Goal: Browse casually: Explore the website without a specific task or goal

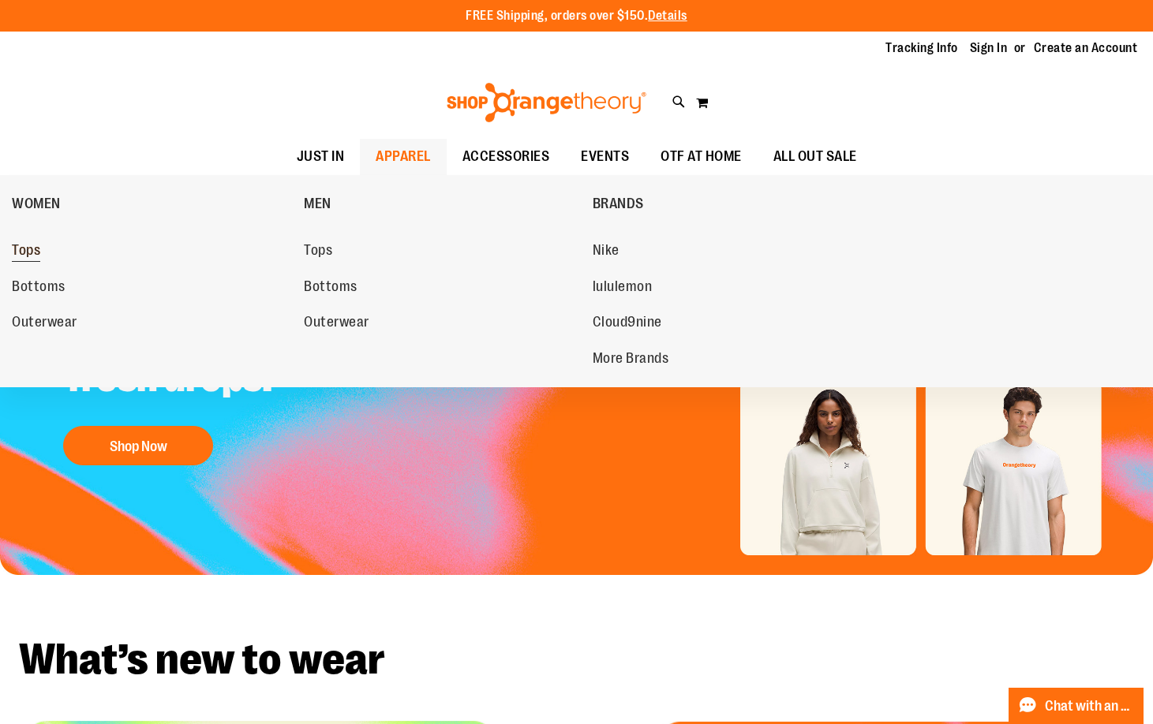
click at [23, 248] on span "Tops" at bounding box center [26, 252] width 28 height 20
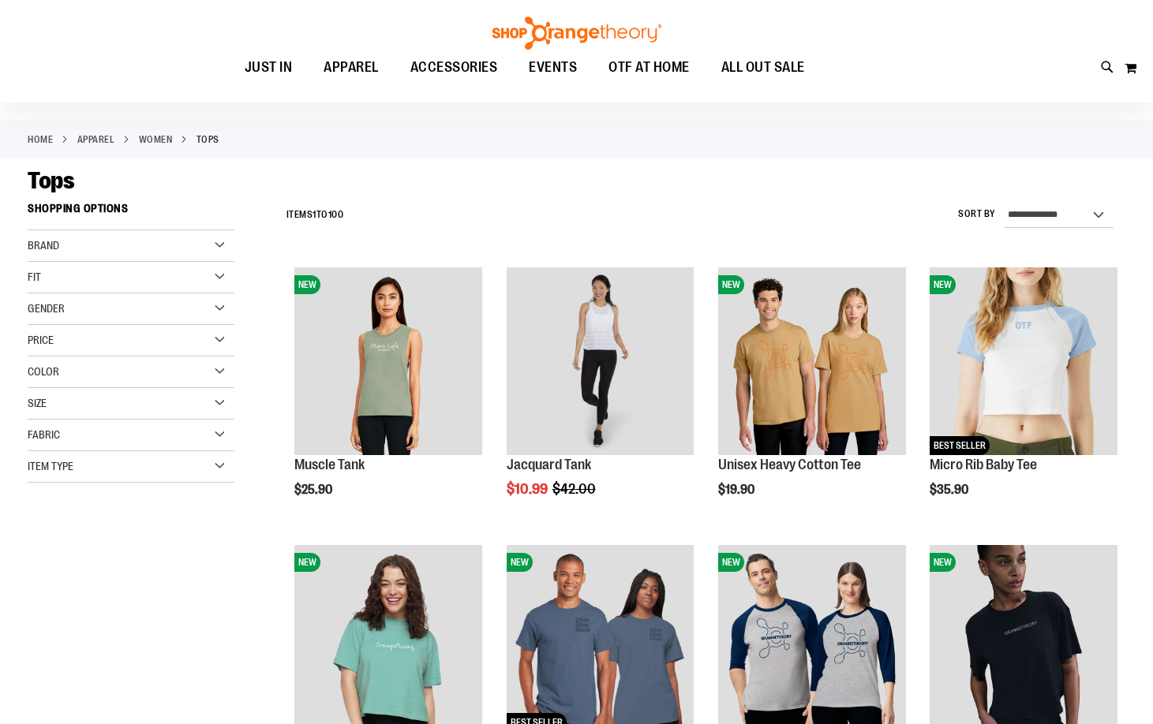
scroll to position [236, 0]
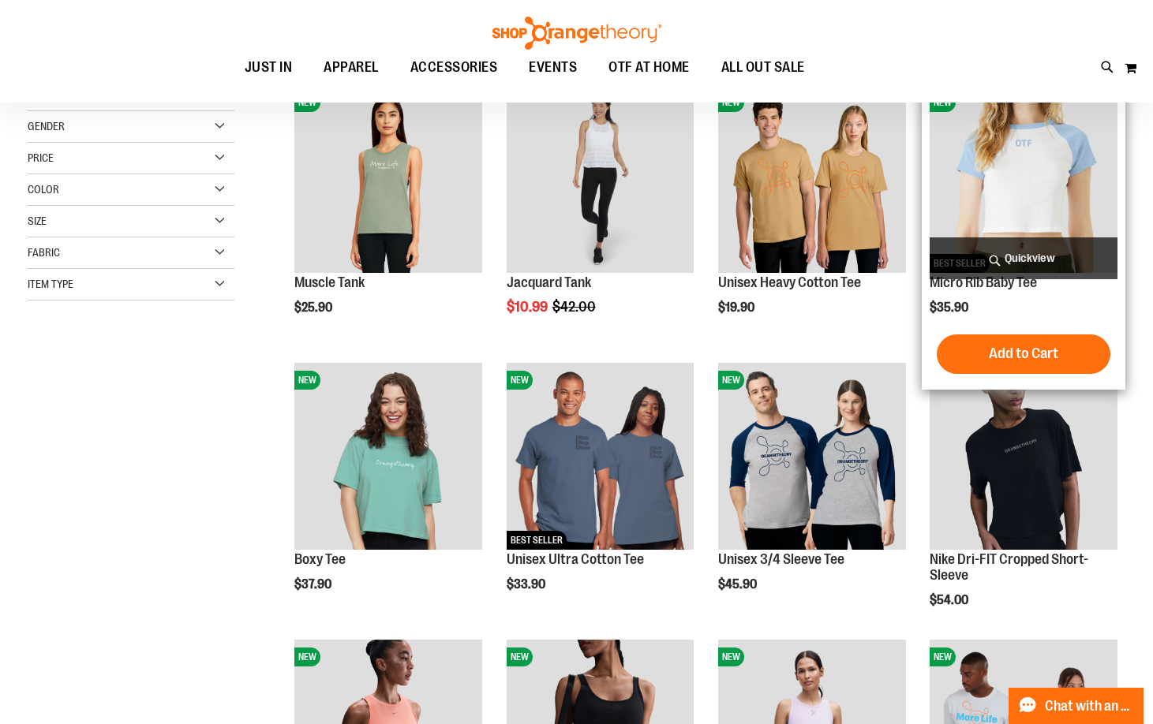
click at [1020, 199] on img "product" at bounding box center [1023, 179] width 188 height 188
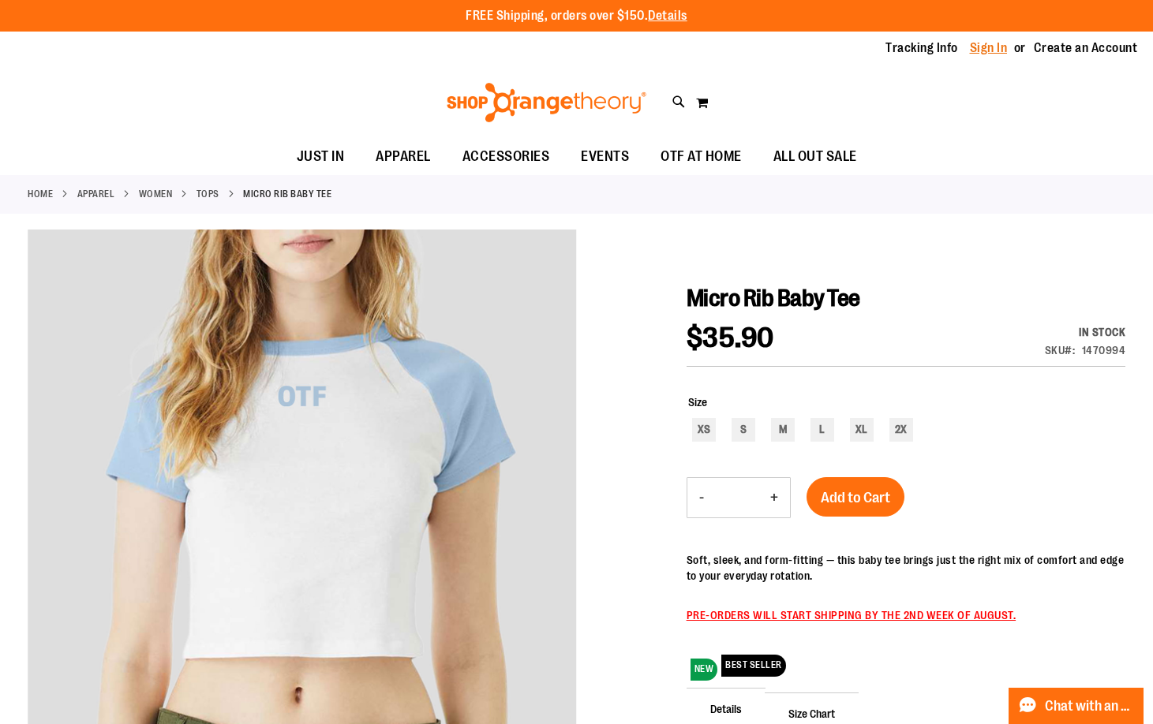
click at [984, 48] on link "Sign In" at bounding box center [989, 47] width 38 height 17
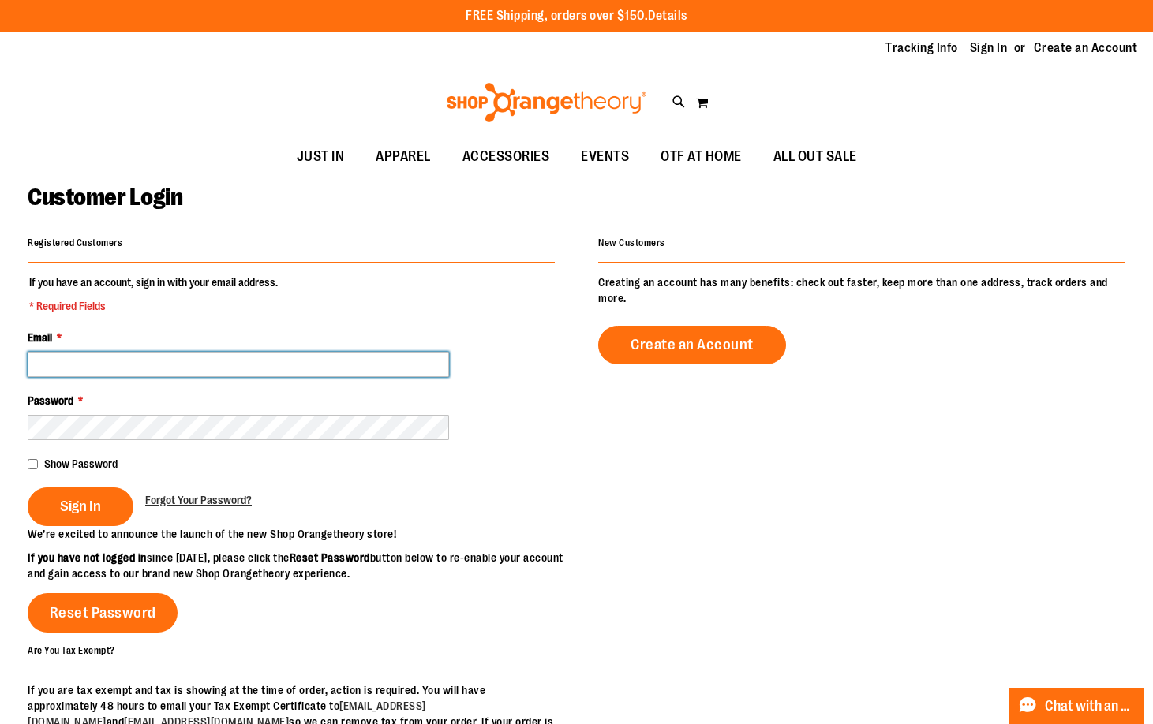
click at [276, 359] on input "Email *" at bounding box center [238, 364] width 421 height 25
type input "*"
click at [198, 366] on input "**********" at bounding box center [238, 364] width 421 height 25
type input "**********"
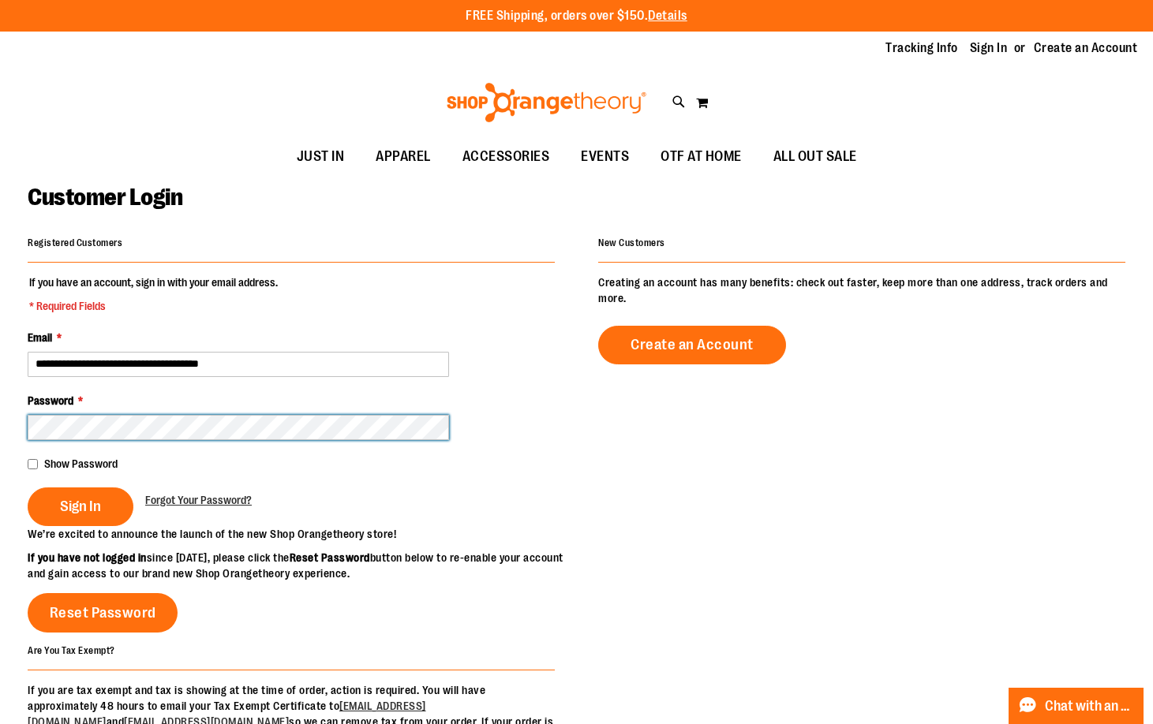
click at [28, 488] on button "Sign In" at bounding box center [81, 507] width 106 height 39
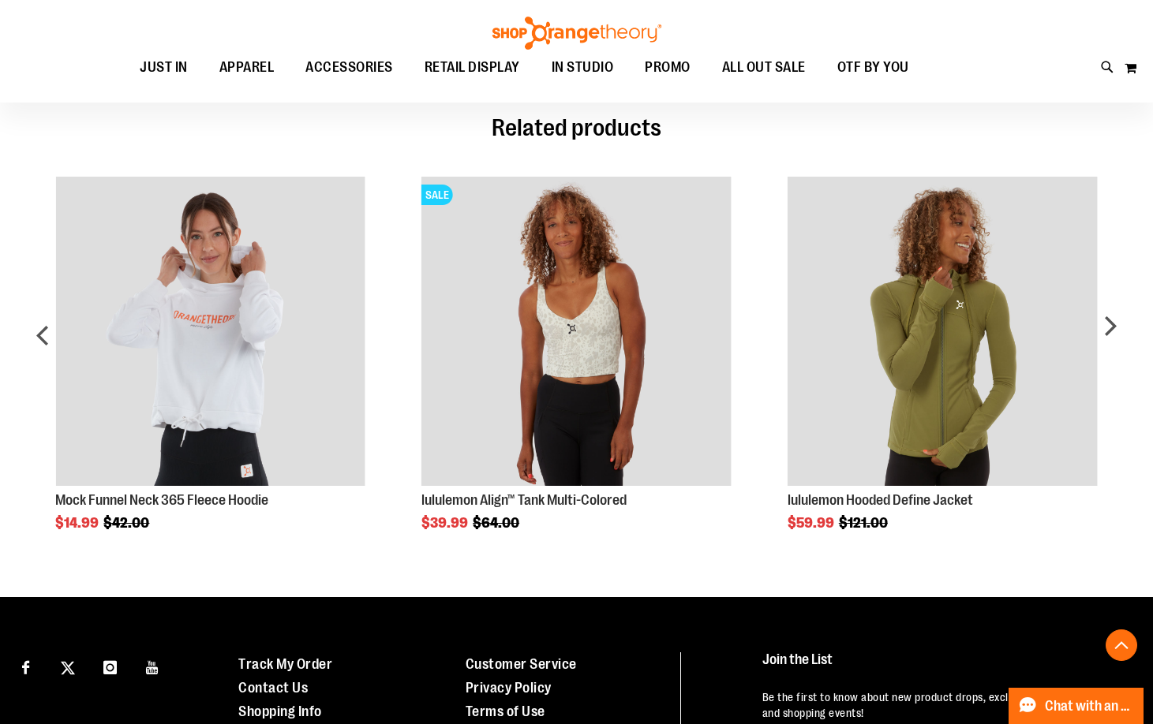
scroll to position [1104, 0]
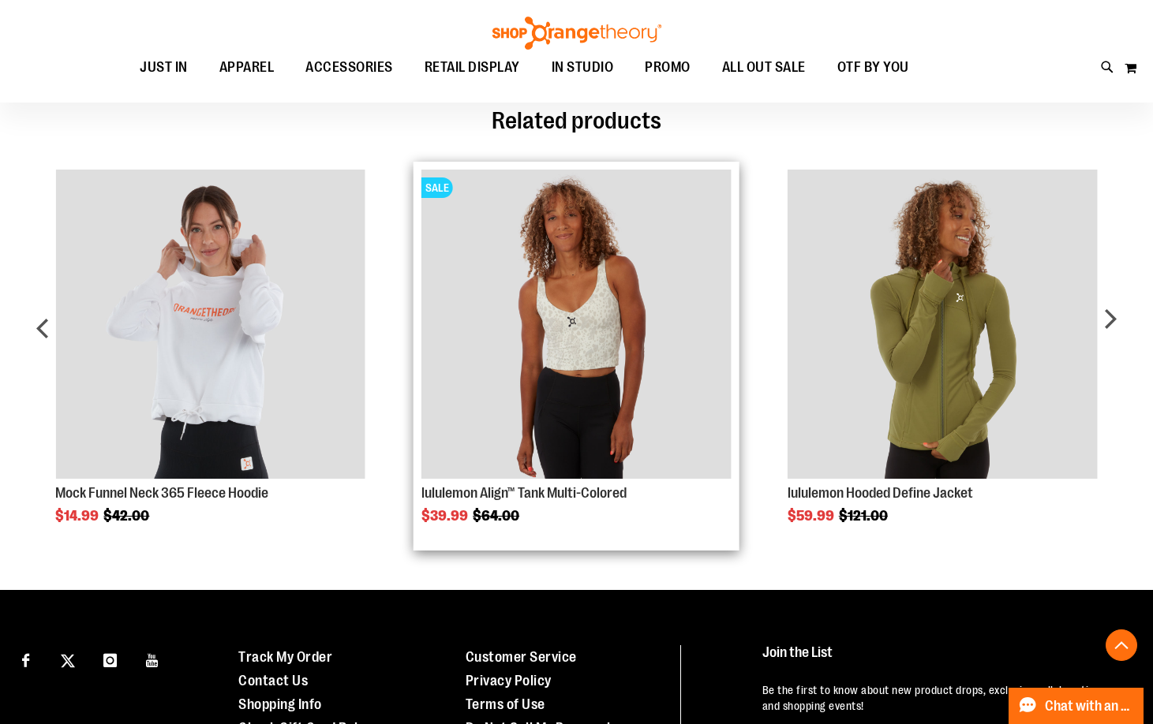
click at [596, 368] on img "Product Page Link" at bounding box center [576, 325] width 310 height 310
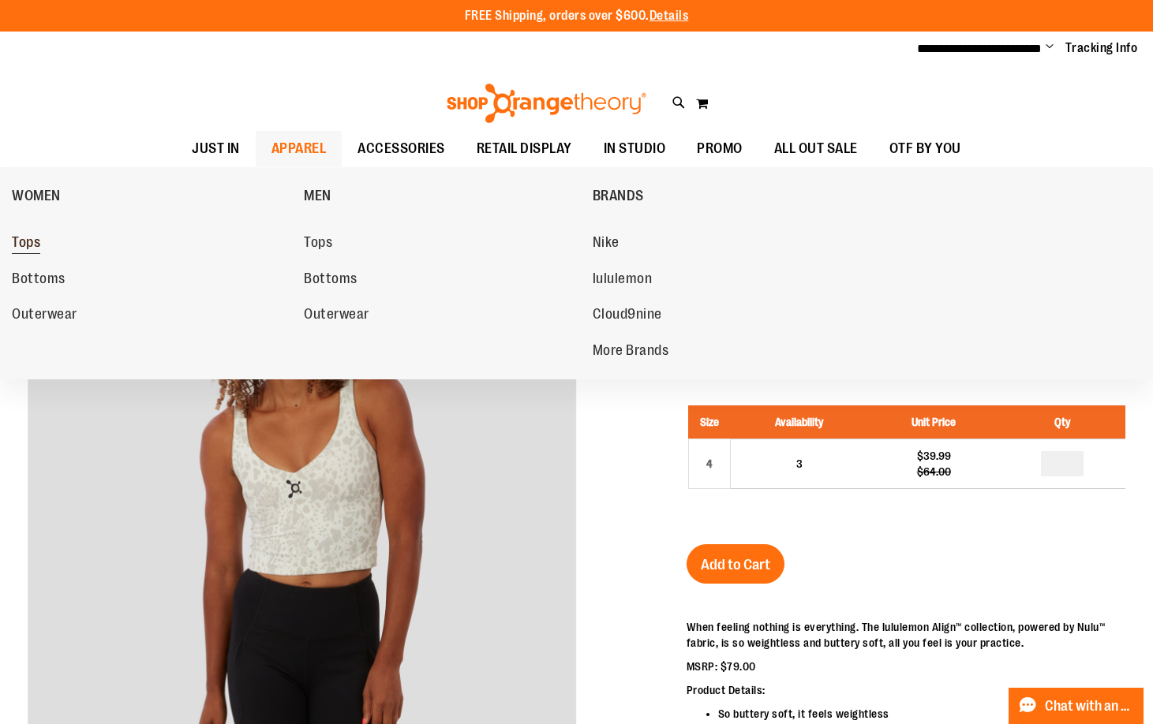
click at [39, 245] on span "Tops" at bounding box center [26, 244] width 28 height 20
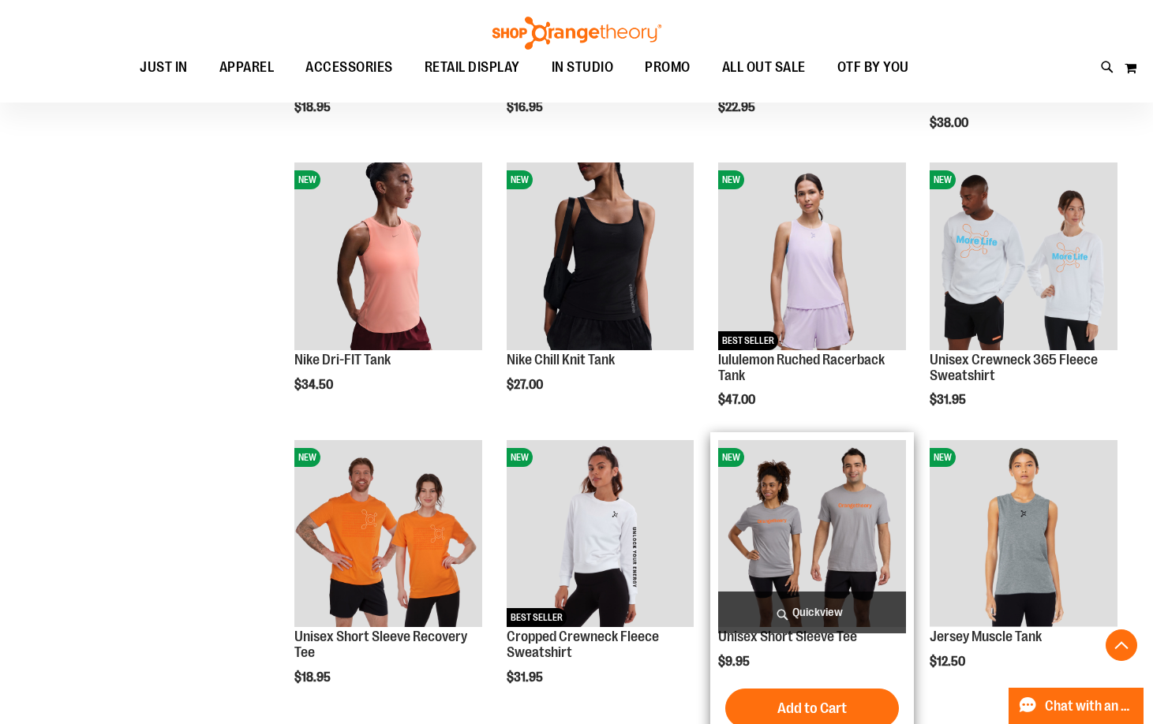
scroll to position [552, 0]
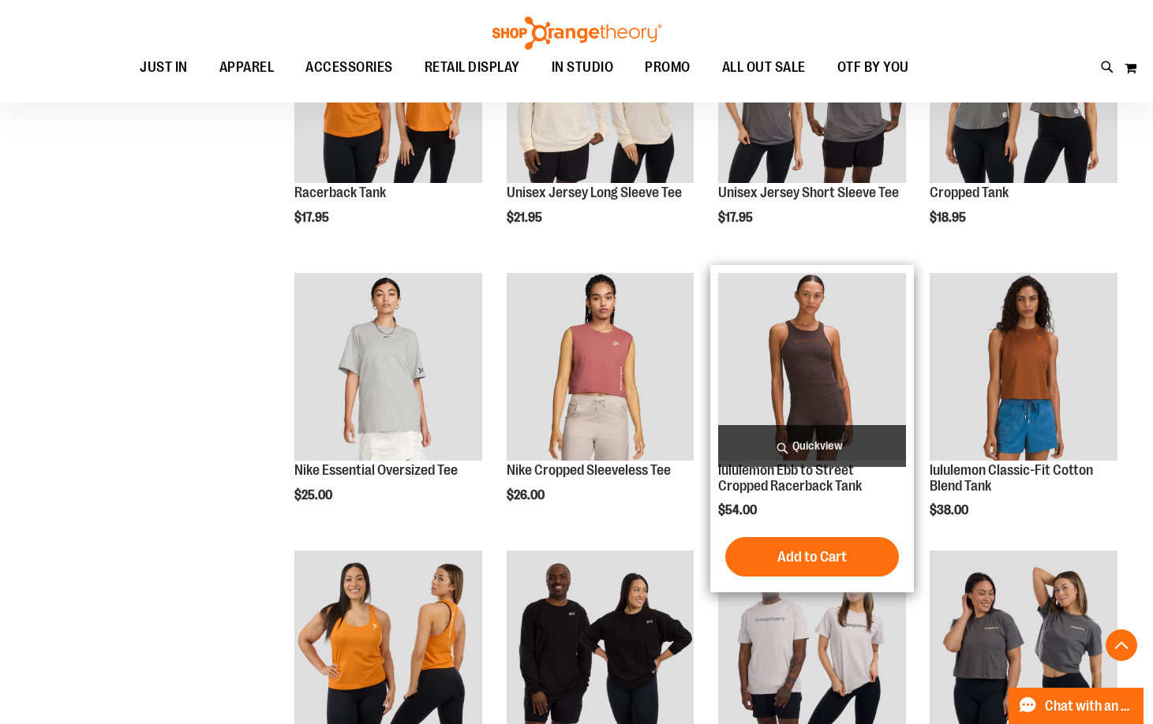
scroll to position [2209, 0]
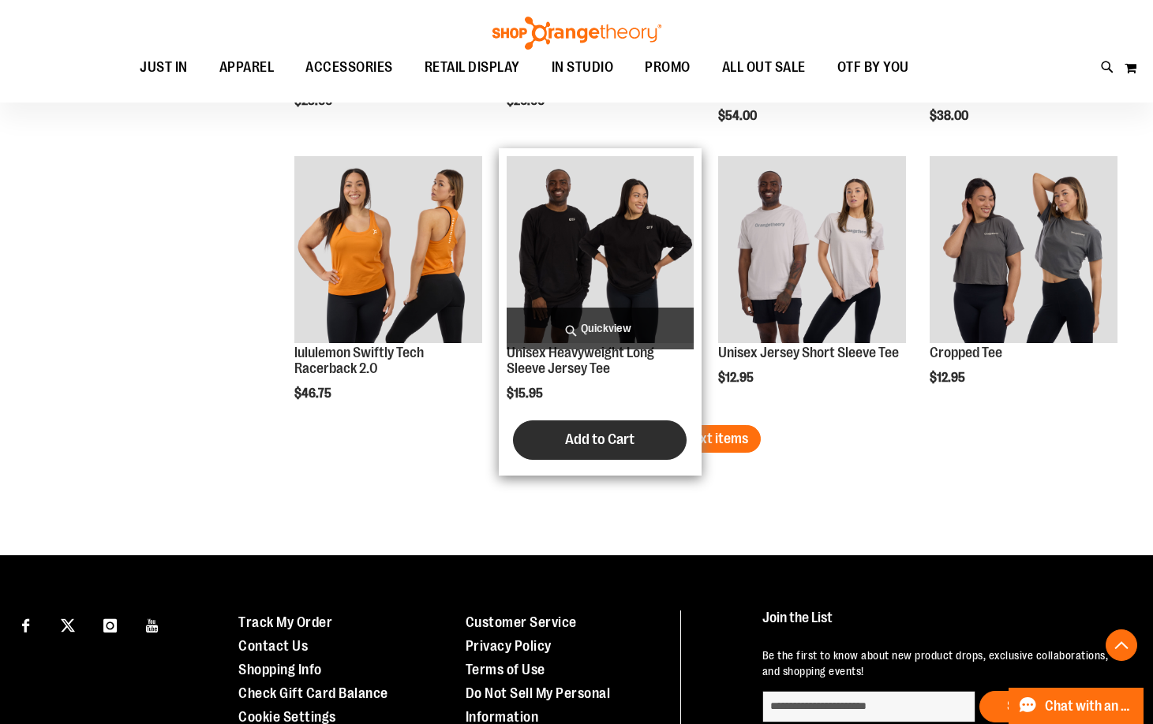
click at [657, 437] on button "Add to Cart" at bounding box center [600, 439] width 174 height 39
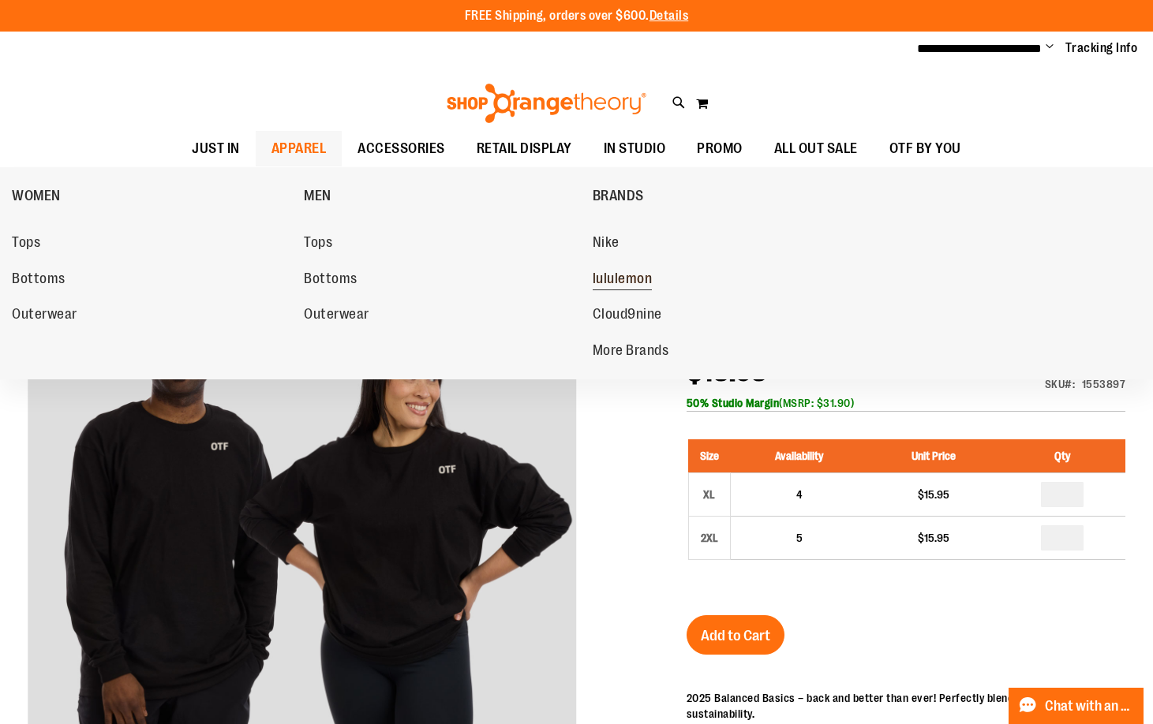
click at [604, 275] on span "lululemon" at bounding box center [622, 281] width 60 height 20
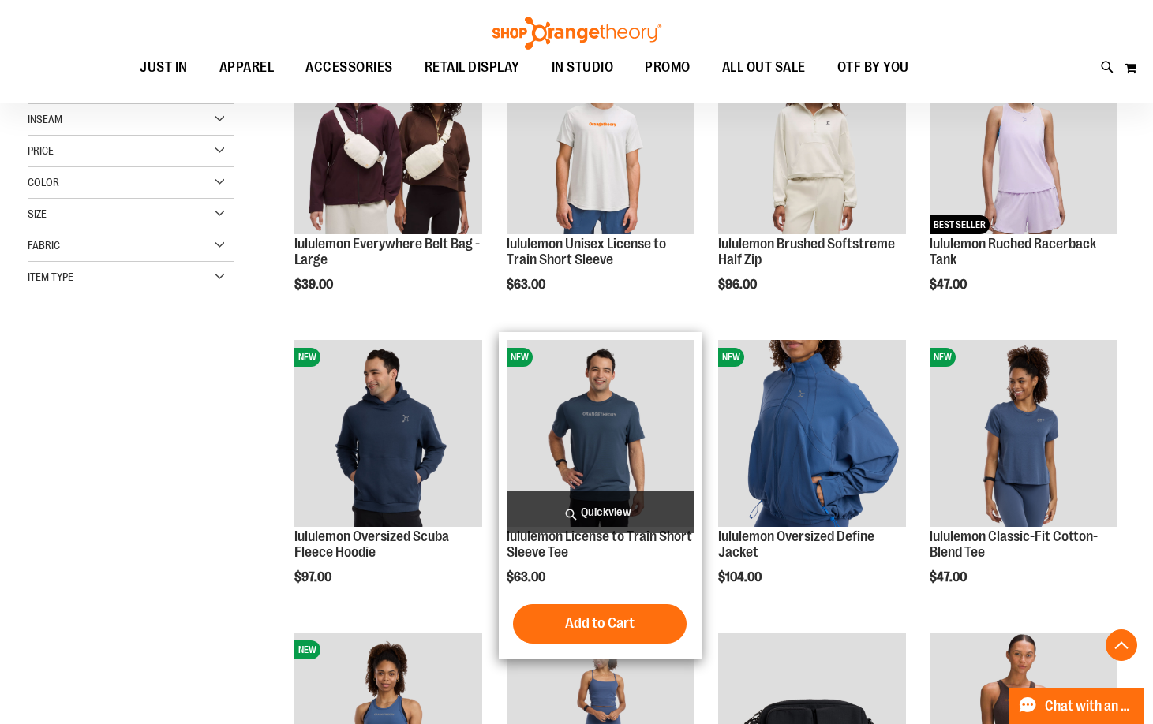
scroll to position [315, 0]
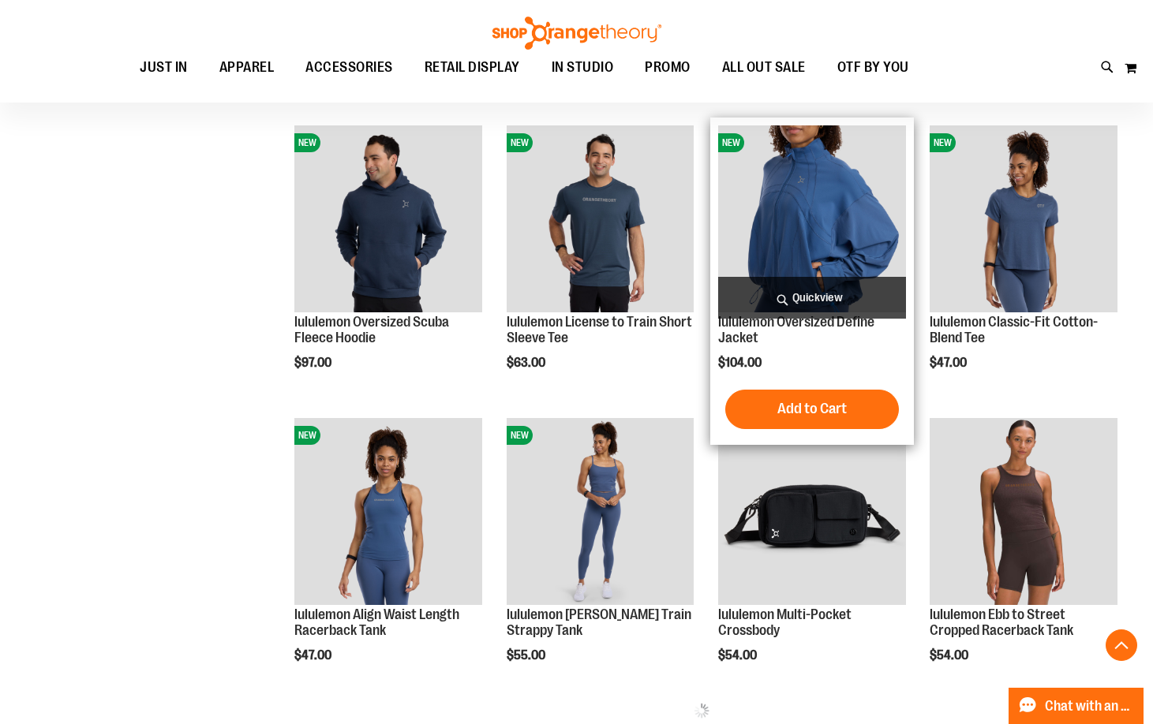
click at [831, 181] on img "product" at bounding box center [812, 219] width 188 height 188
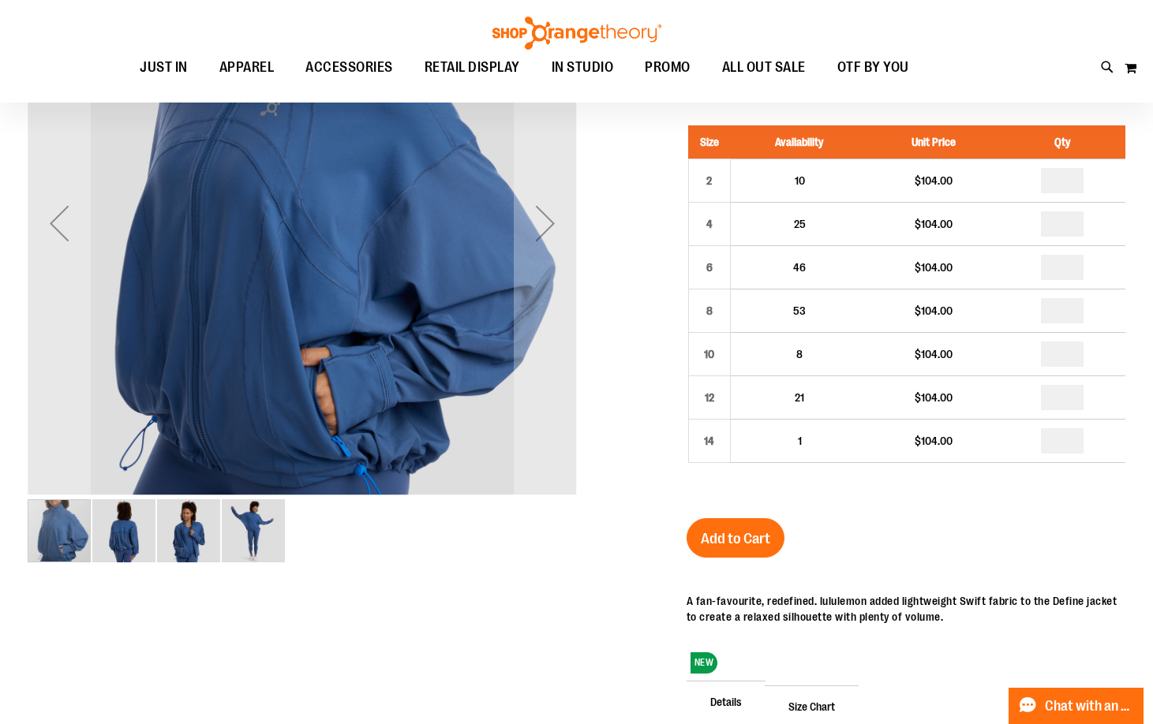
scroll to position [78, 0]
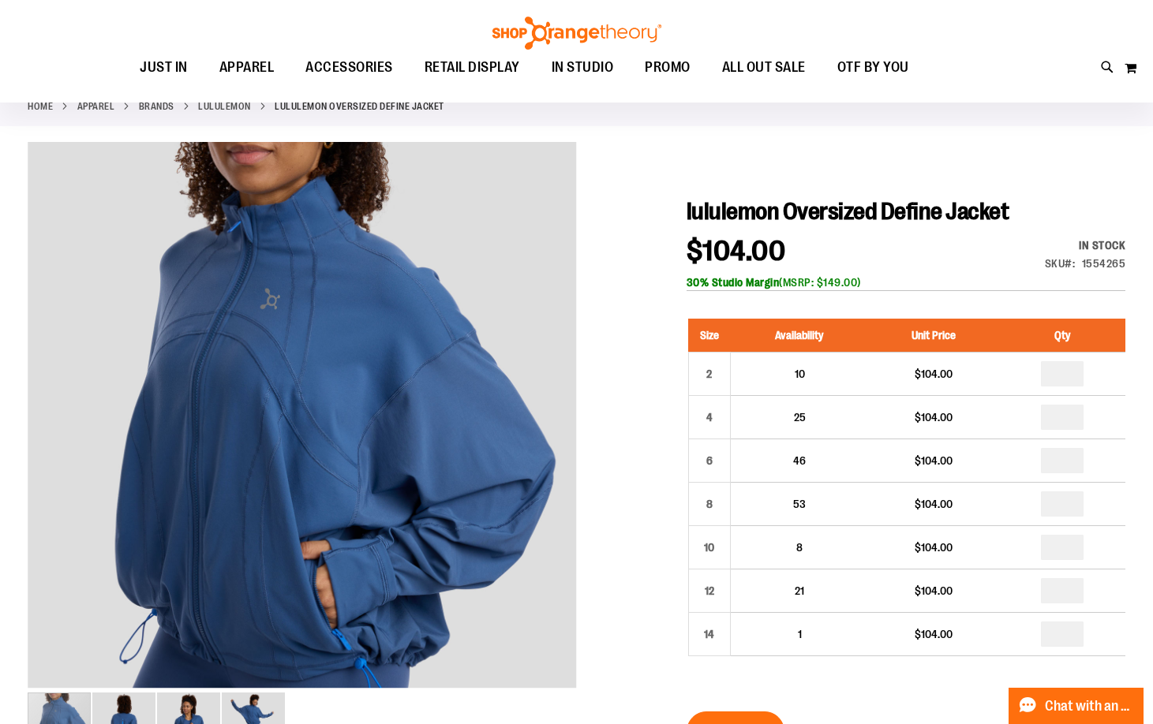
drag, startPoint x: 878, startPoint y: 282, endPoint x: 663, endPoint y: 245, distance: 218.5
click at [916, 263] on div "$104.00 In stock Only %1 left SKU 1554265 30% Studio Margin (MSRP: $149.00)" at bounding box center [905, 264] width 439 height 54
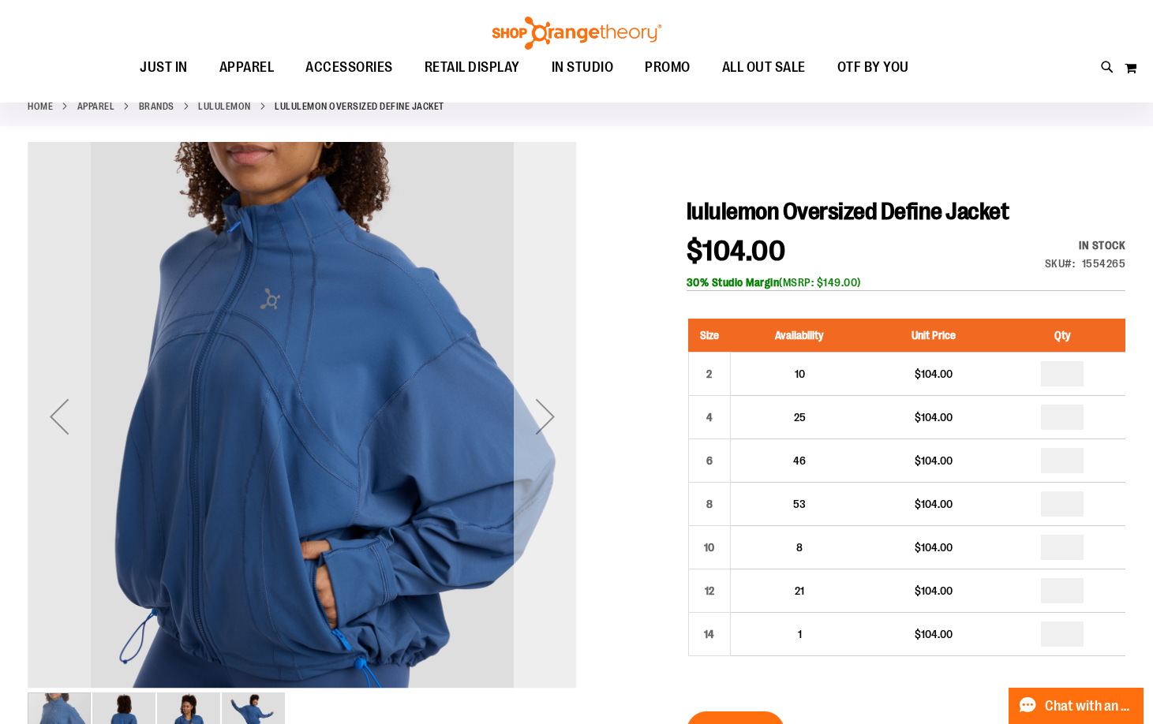
click at [552, 413] on div "Next" at bounding box center [545, 416] width 63 height 63
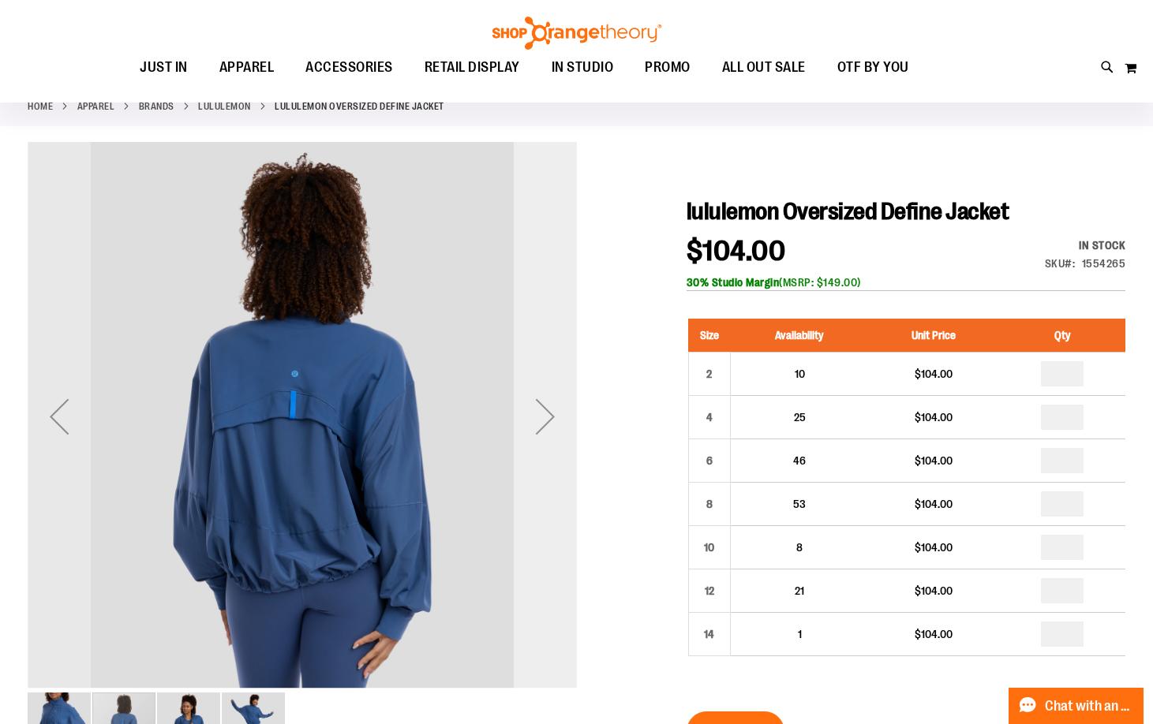
click at [547, 413] on div "Next" at bounding box center [545, 416] width 63 height 63
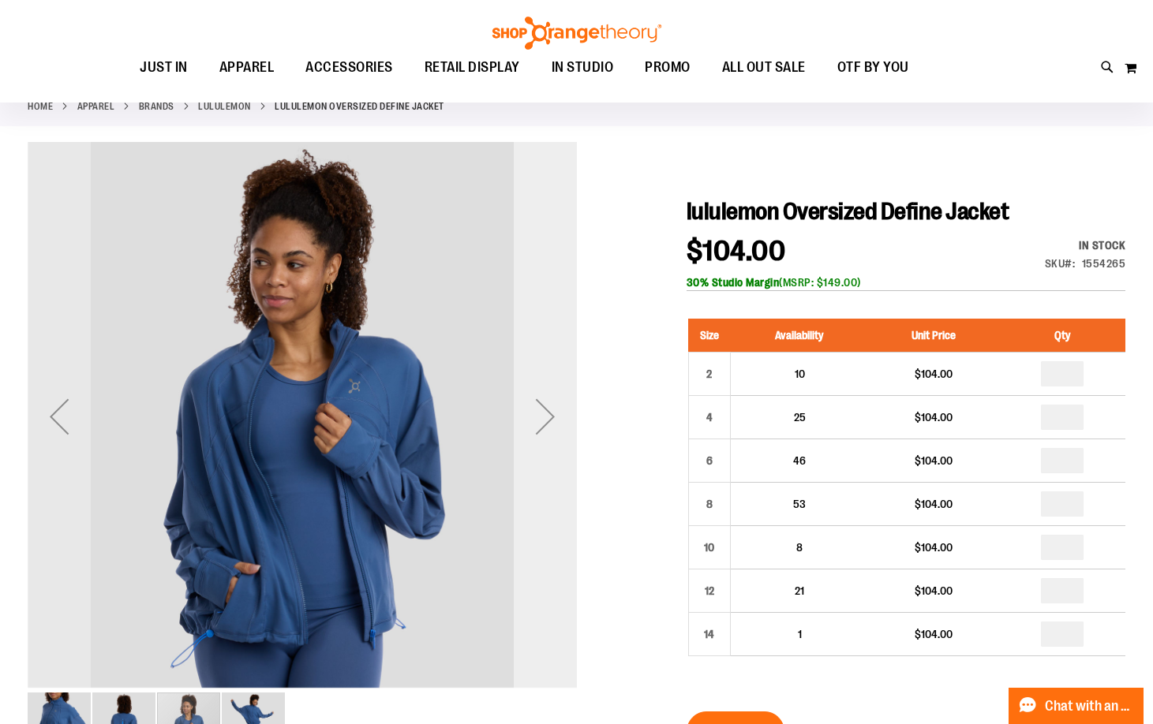
click at [547, 413] on div "Next" at bounding box center [545, 416] width 63 height 63
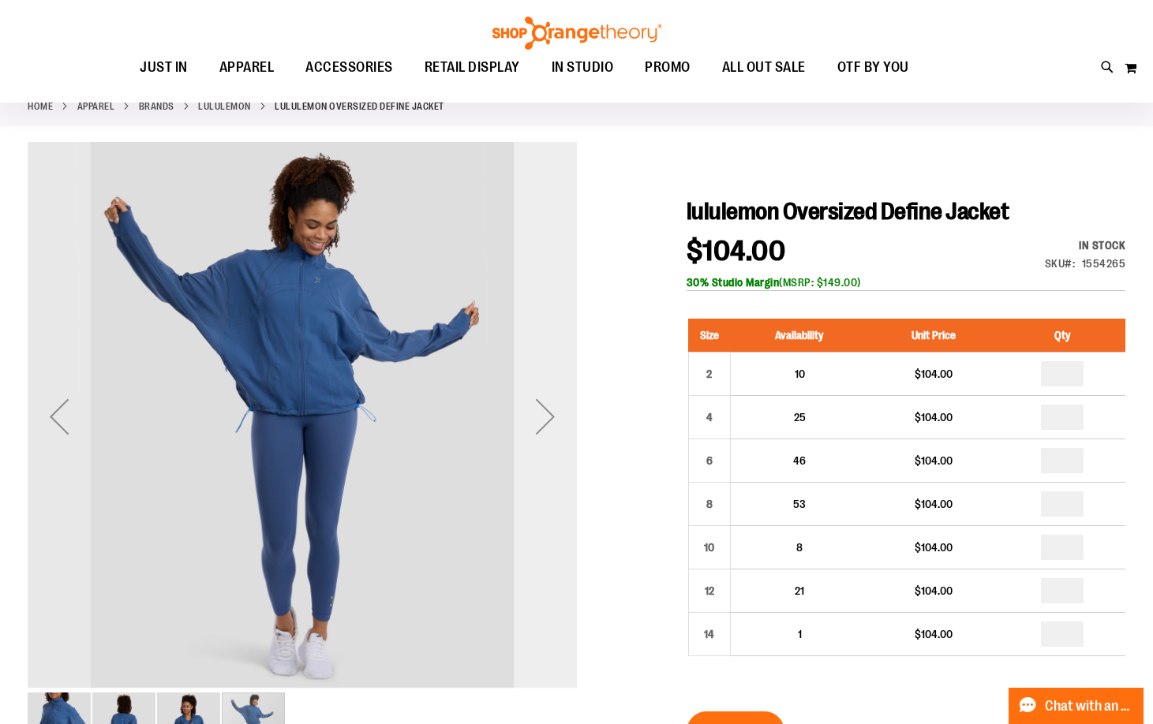
click at [547, 413] on div "Next" at bounding box center [545, 416] width 63 height 63
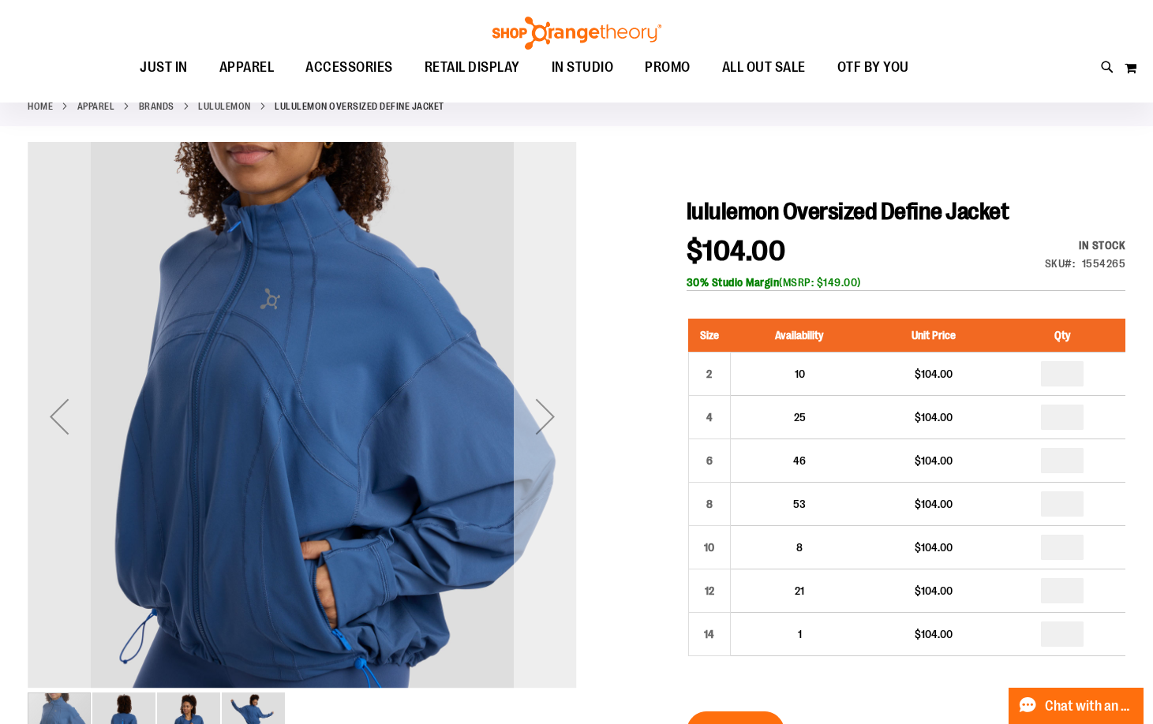
click at [547, 413] on div "Next" at bounding box center [545, 416] width 63 height 63
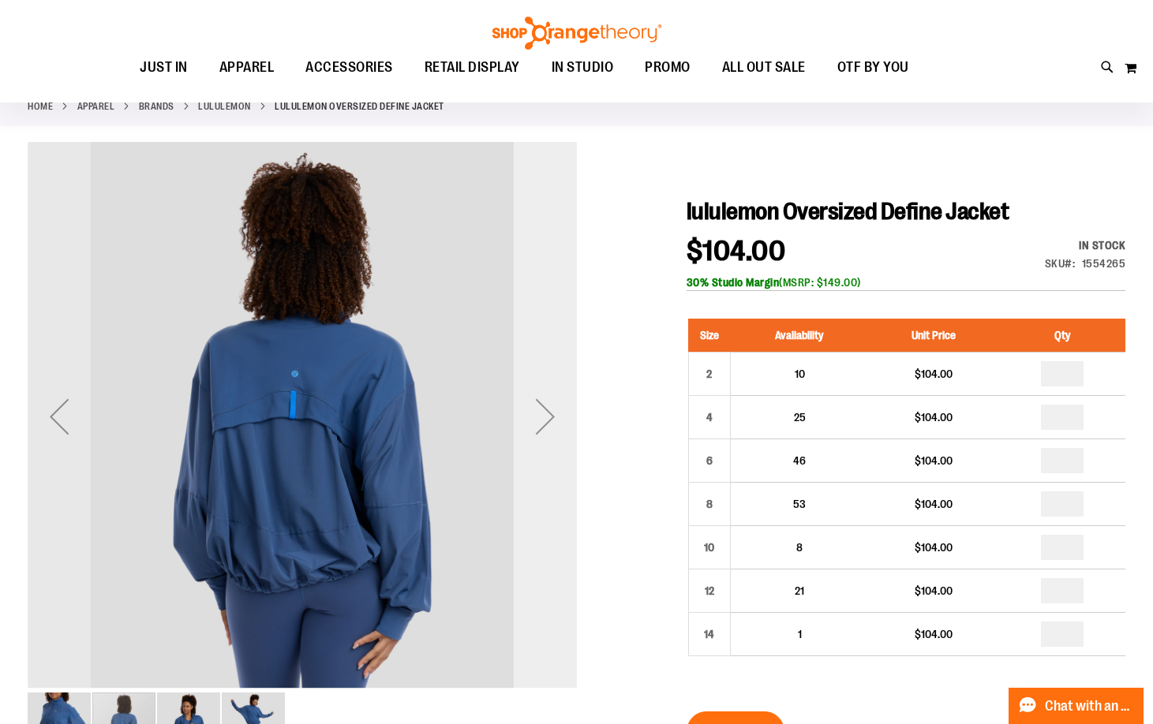
click at [547, 413] on div "Next" at bounding box center [545, 416] width 63 height 63
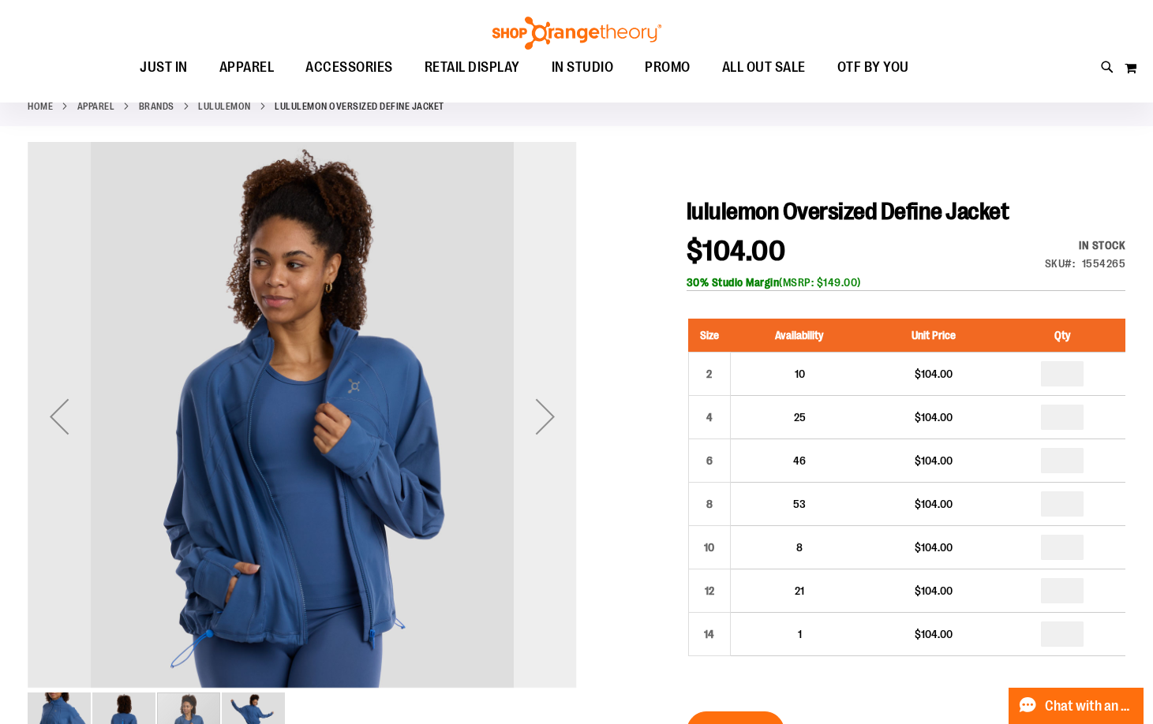
click at [547, 413] on div "Next" at bounding box center [545, 416] width 63 height 63
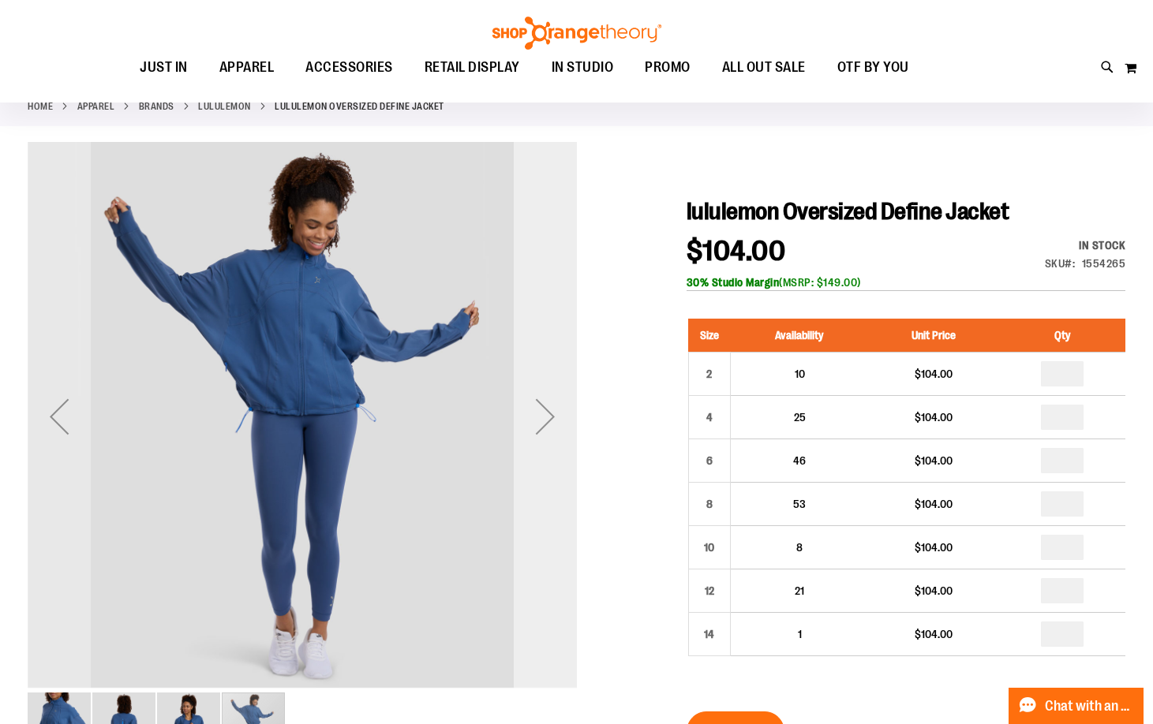
click at [545, 422] on div "Next" at bounding box center [545, 416] width 63 height 63
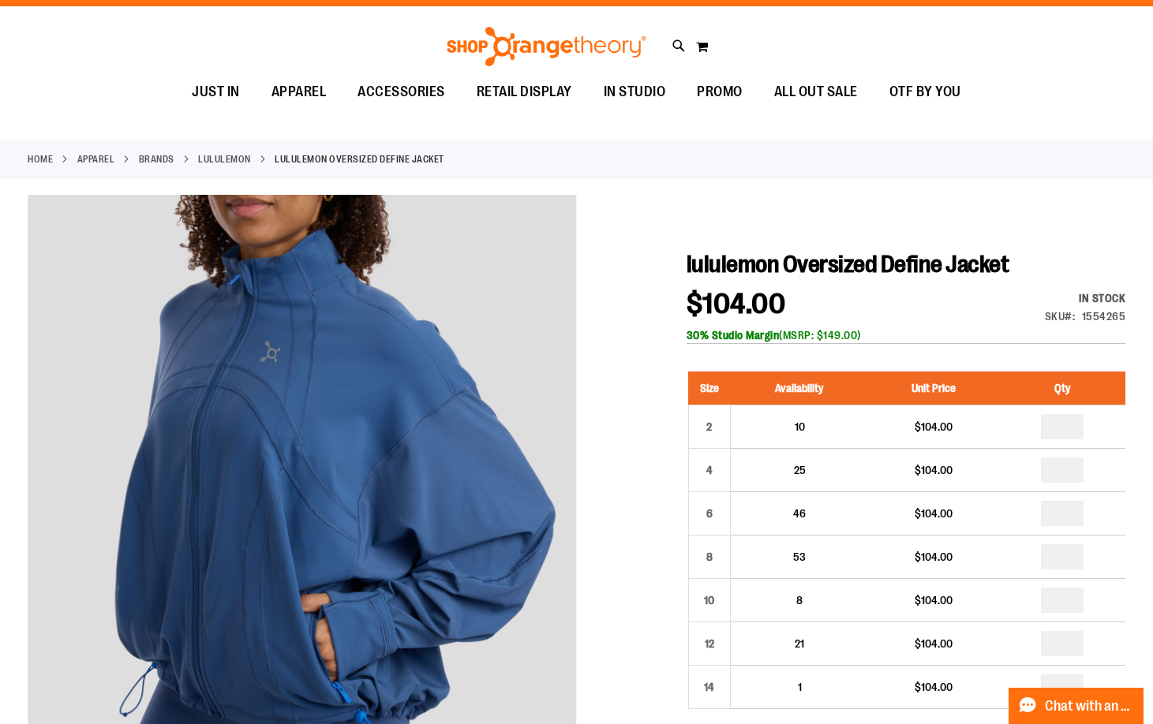
scroll to position [0, 0]
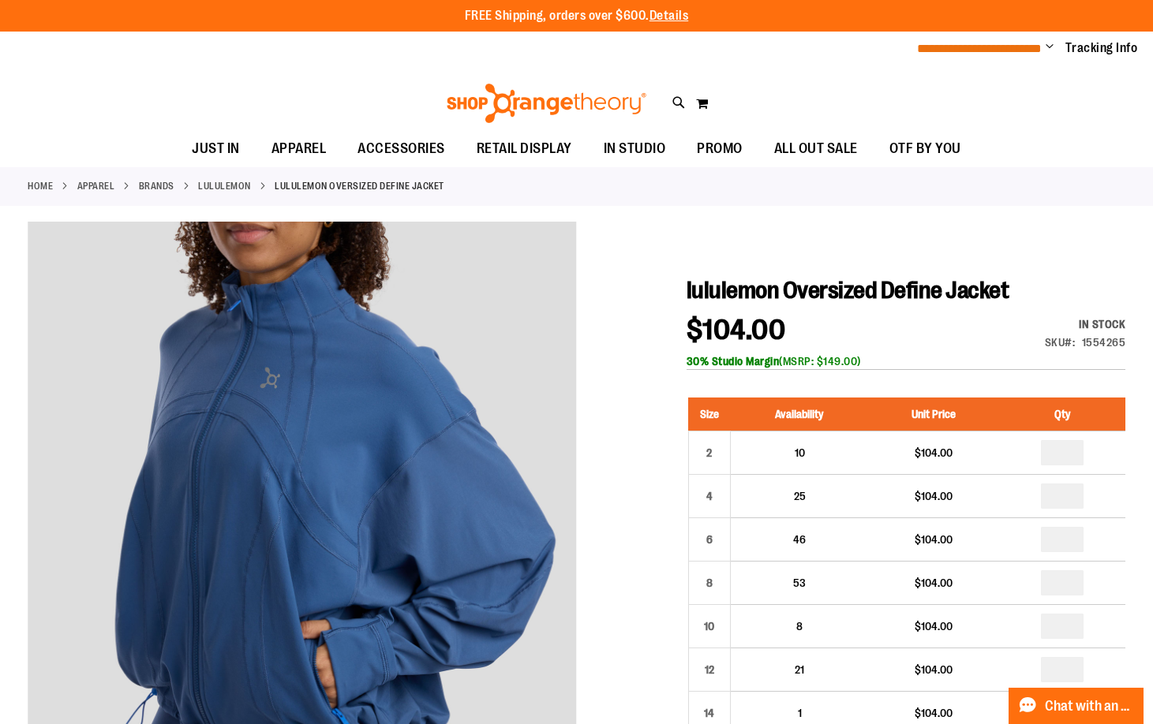
click at [994, 47] on span "**********" at bounding box center [979, 49] width 125 height 12
click at [1049, 45] on span "Change" at bounding box center [1049, 47] width 8 height 15
click at [977, 72] on link "My Account" at bounding box center [993, 77] width 138 height 30
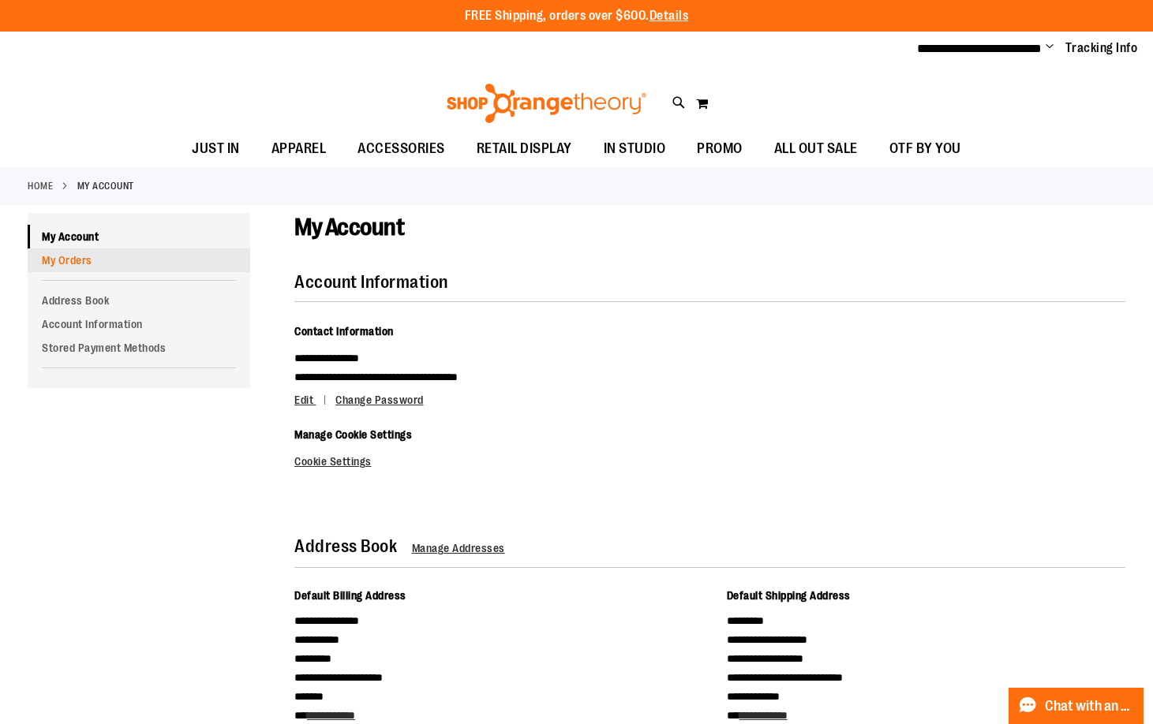
click at [100, 263] on link "My Orders" at bounding box center [139, 261] width 222 height 24
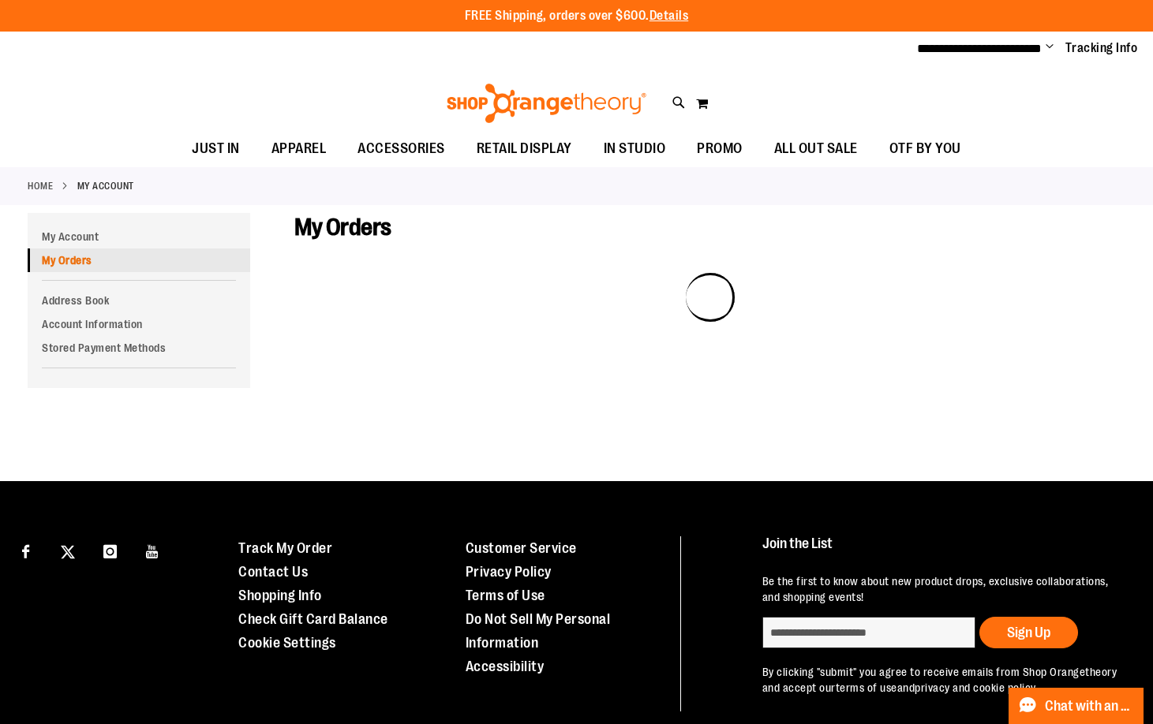
click at [73, 257] on link "My Orders" at bounding box center [139, 261] width 222 height 24
click at [95, 324] on link "Account Information" at bounding box center [139, 324] width 222 height 24
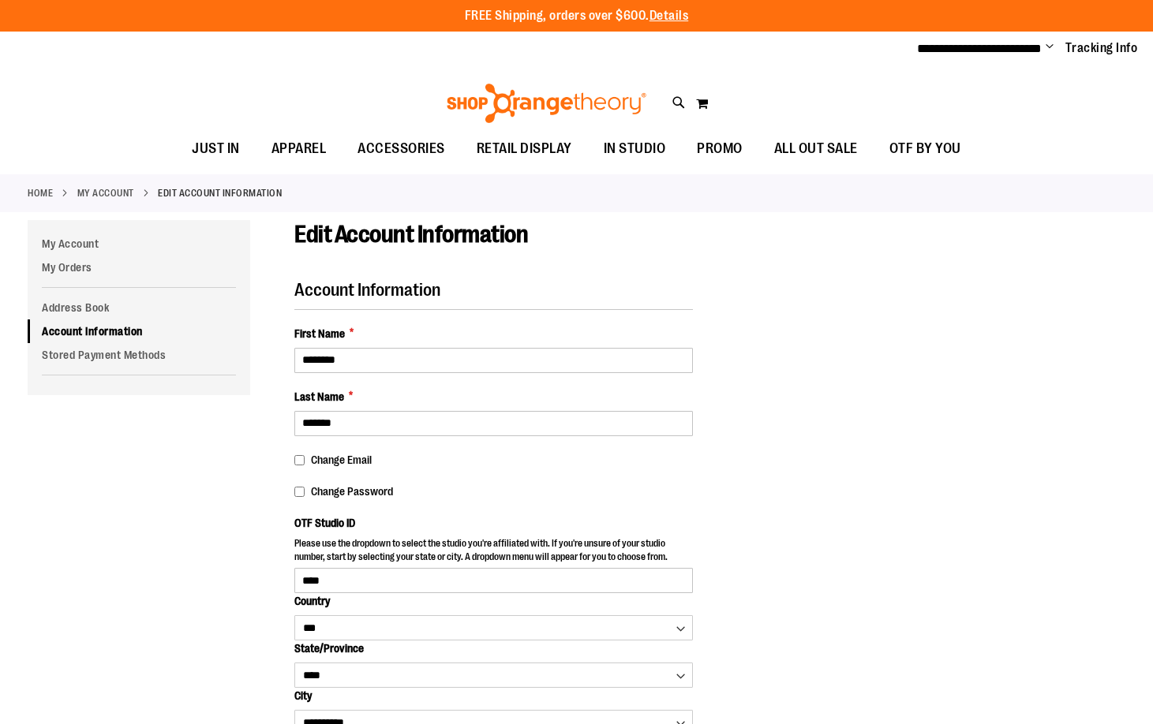
select select "***"
select select "****"
select select "**********"
select select "****"
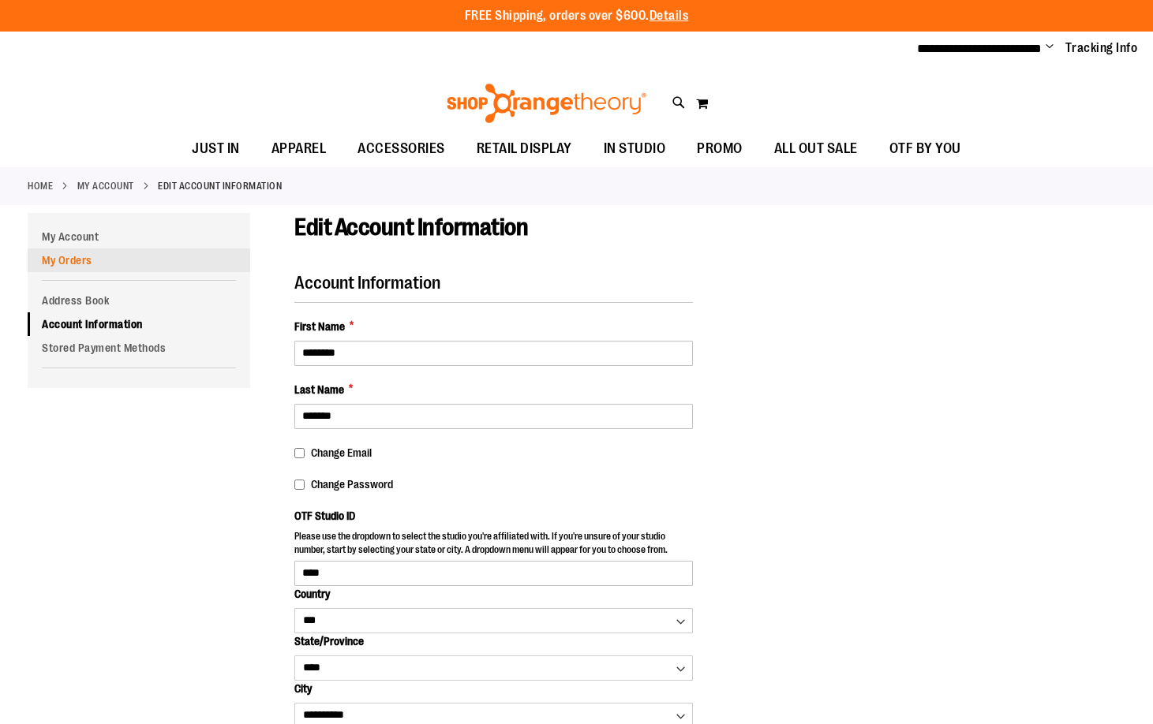
click at [72, 249] on link "My Orders" at bounding box center [139, 261] width 222 height 24
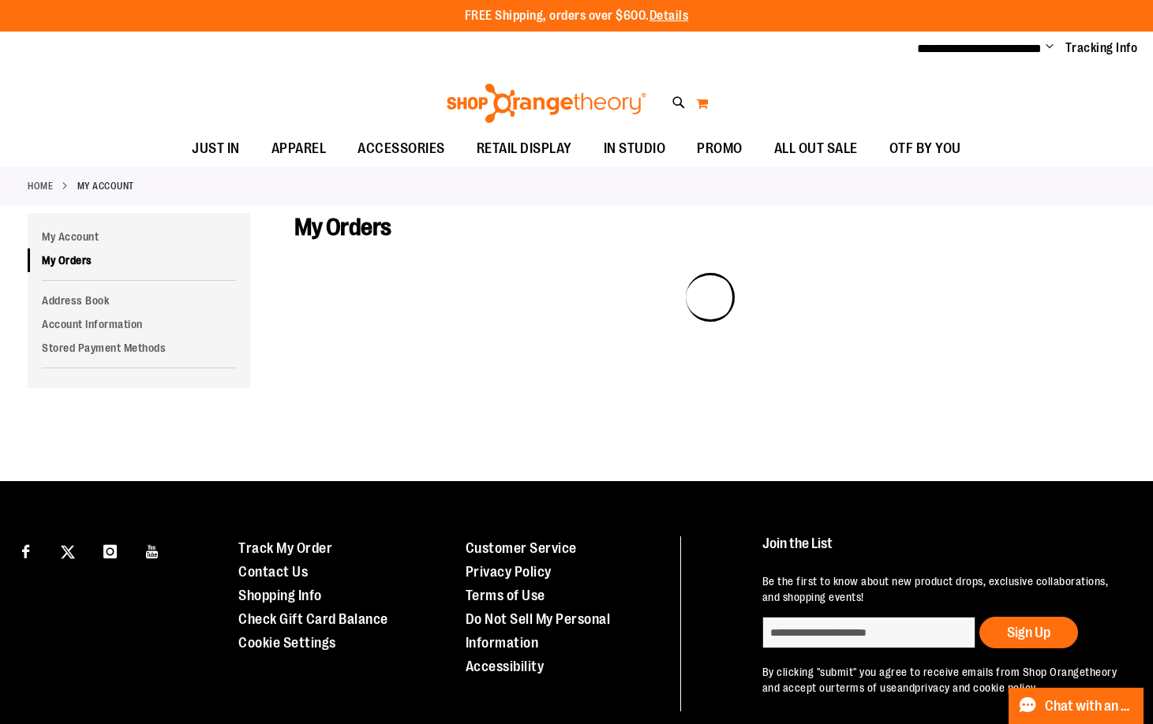
click at [702, 101] on button "My Cart 0" at bounding box center [701, 103] width 13 height 25
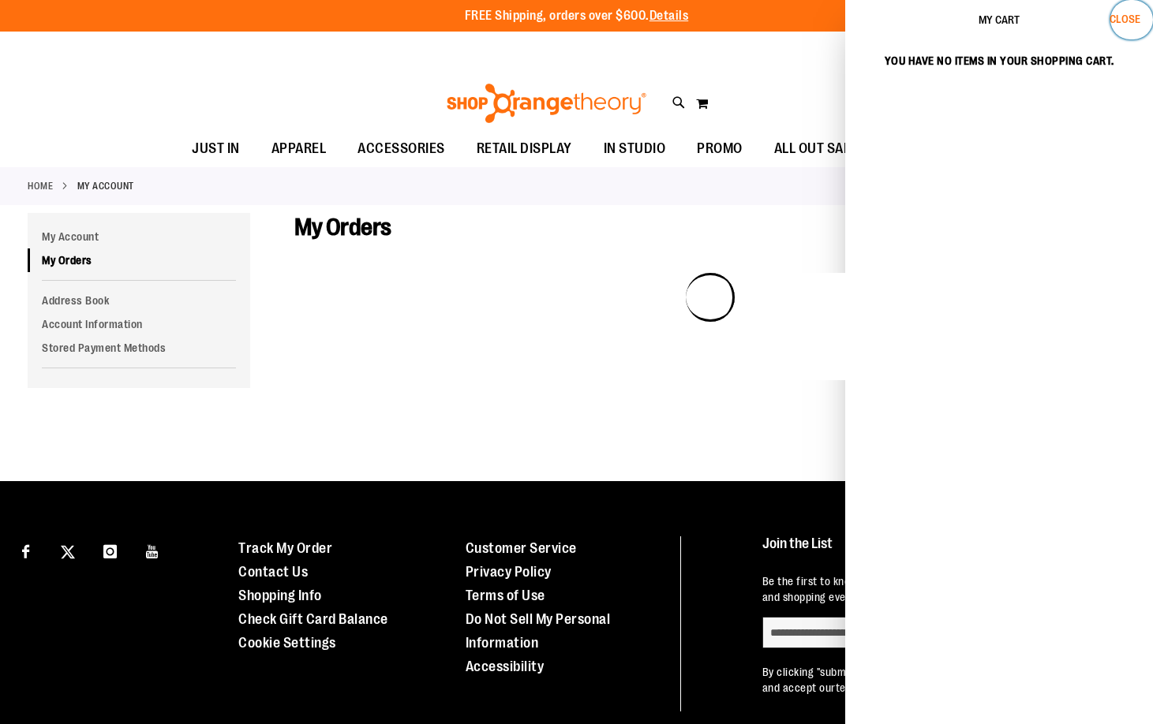
click at [1128, 16] on span "Close" at bounding box center [1124, 19] width 31 height 13
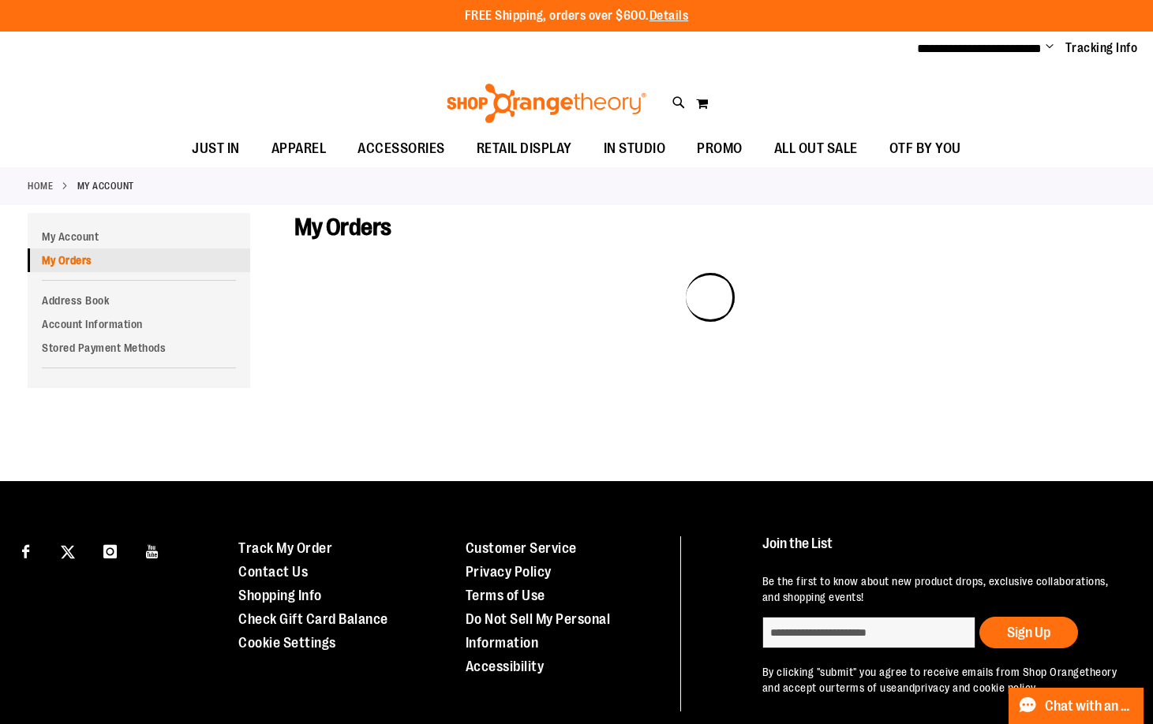
click at [110, 266] on link "My Orders" at bounding box center [139, 261] width 222 height 24
click at [1069, 54] on link "Tracking Info" at bounding box center [1101, 47] width 73 height 17
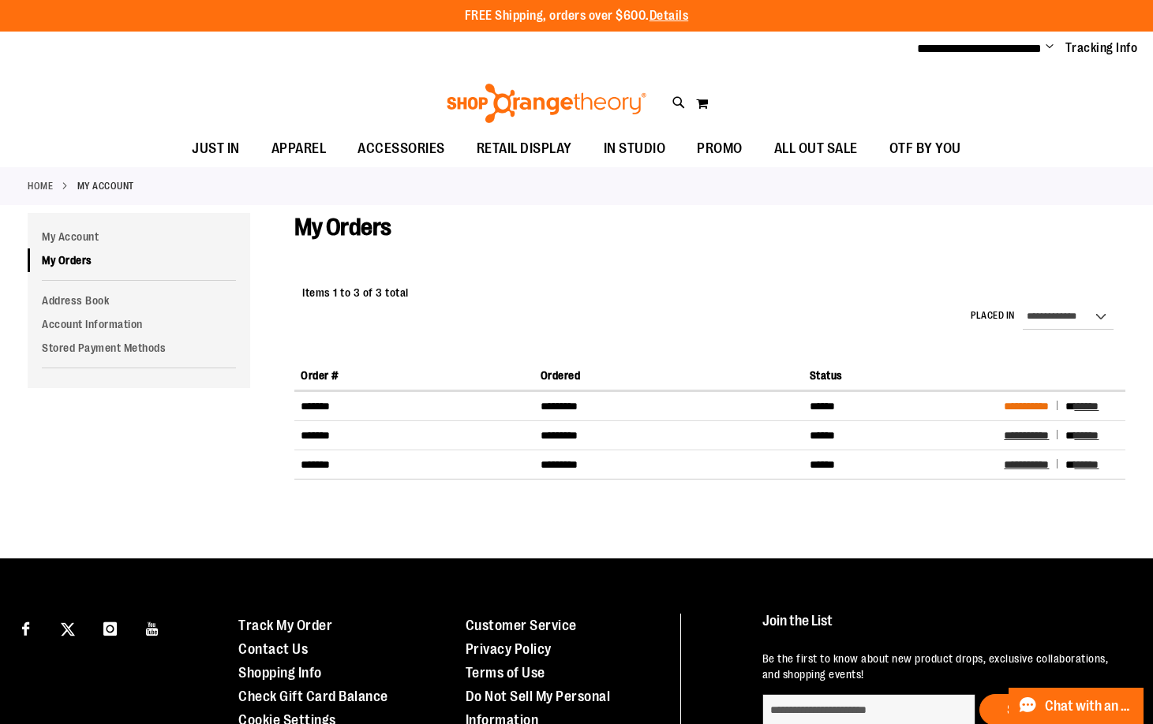
click at [1043, 405] on span "**********" at bounding box center [1025, 406] width 45 height 11
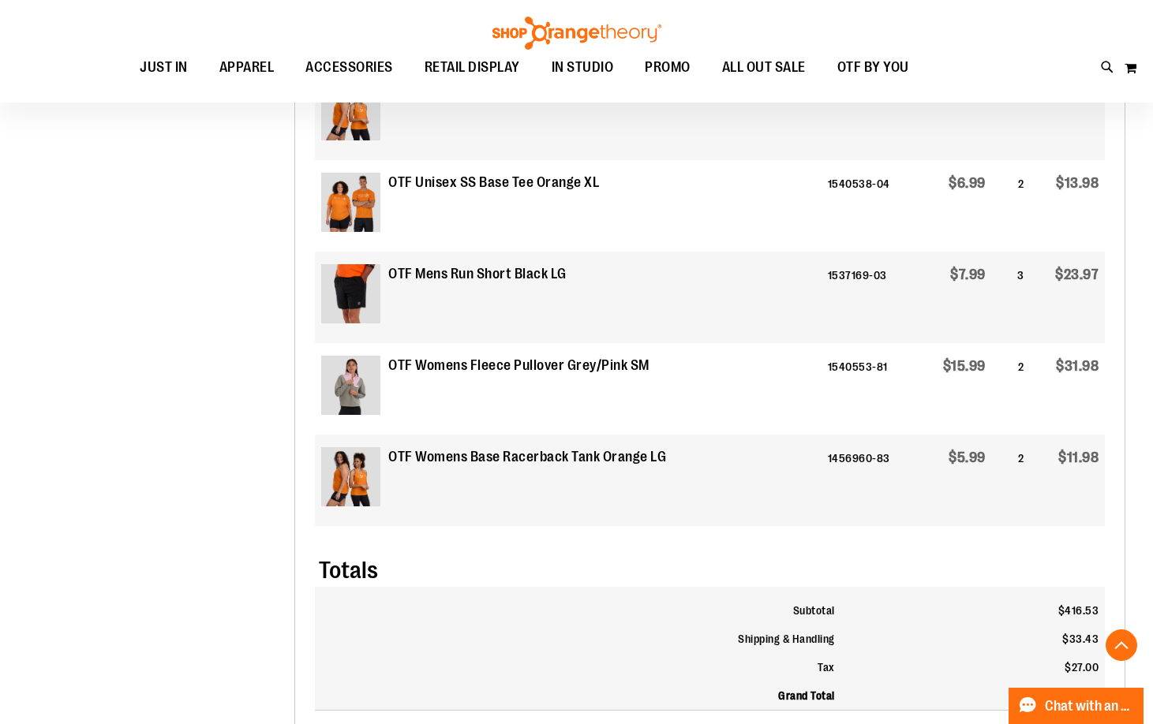
scroll to position [2445, 0]
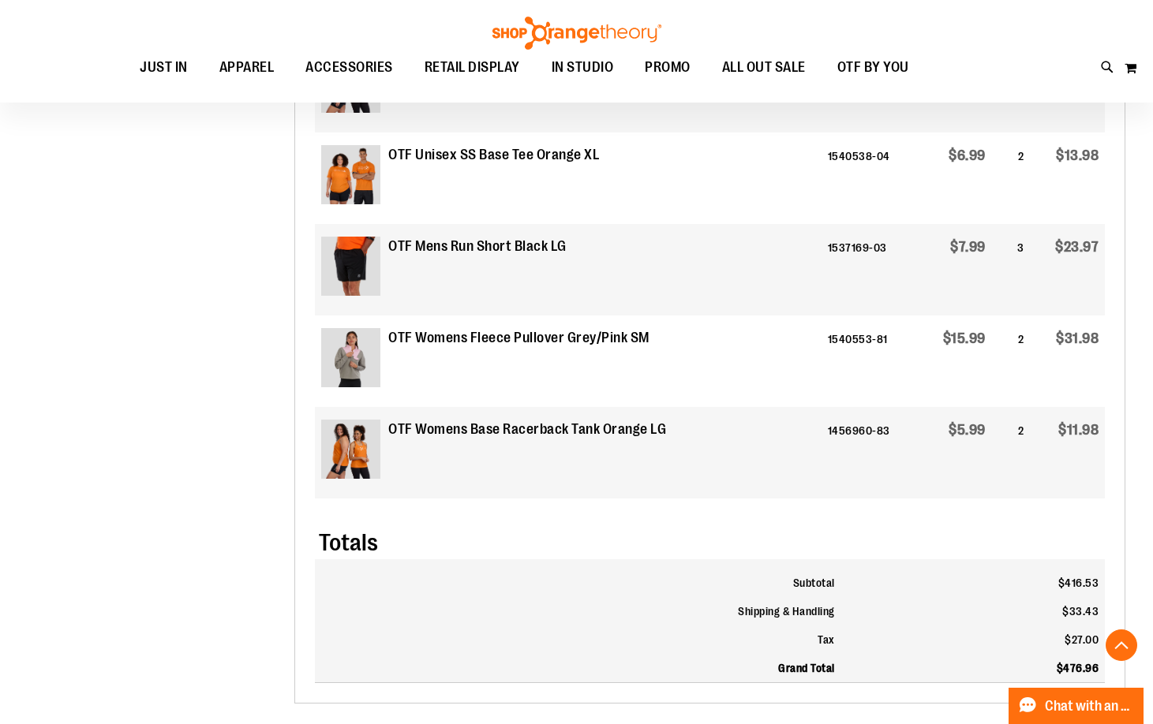
click at [354, 370] on img at bounding box center [350, 357] width 59 height 59
click at [348, 343] on img at bounding box center [350, 357] width 59 height 59
click at [458, 332] on strong "OTF Womens Fleece Pullover Grey/Pink SM" at bounding box center [518, 338] width 261 height 21
click at [858, 347] on td "1540553-81" at bounding box center [870, 362] width 98 height 92
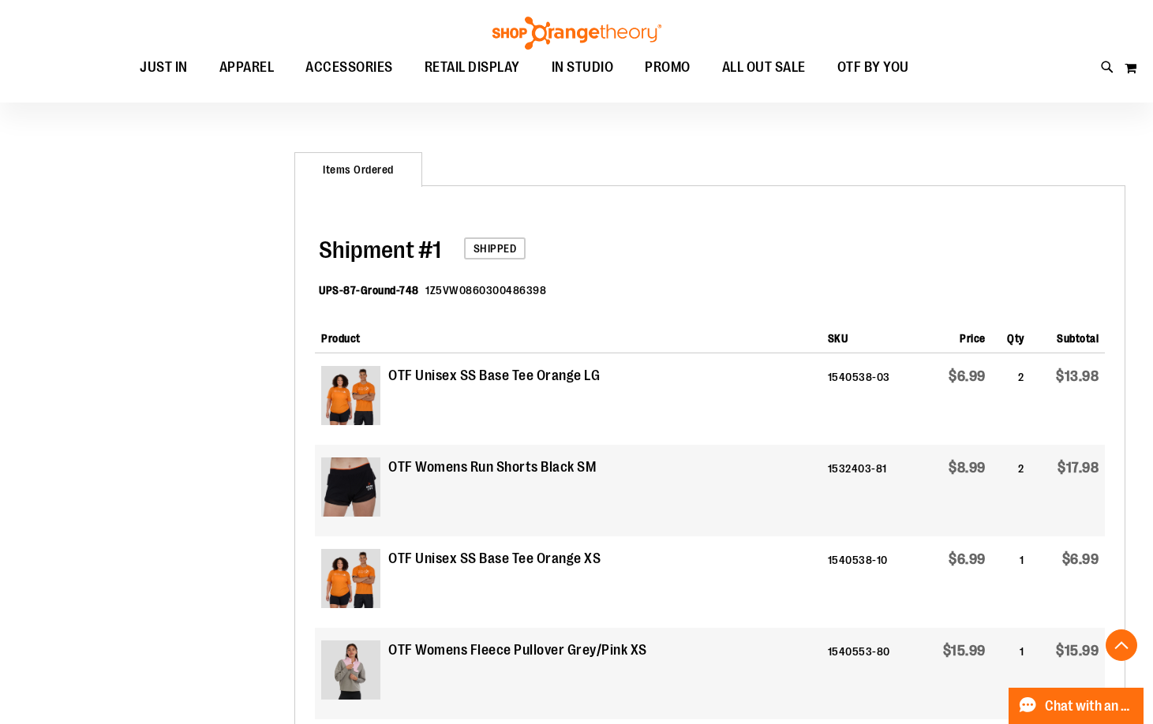
scroll to position [0, 0]
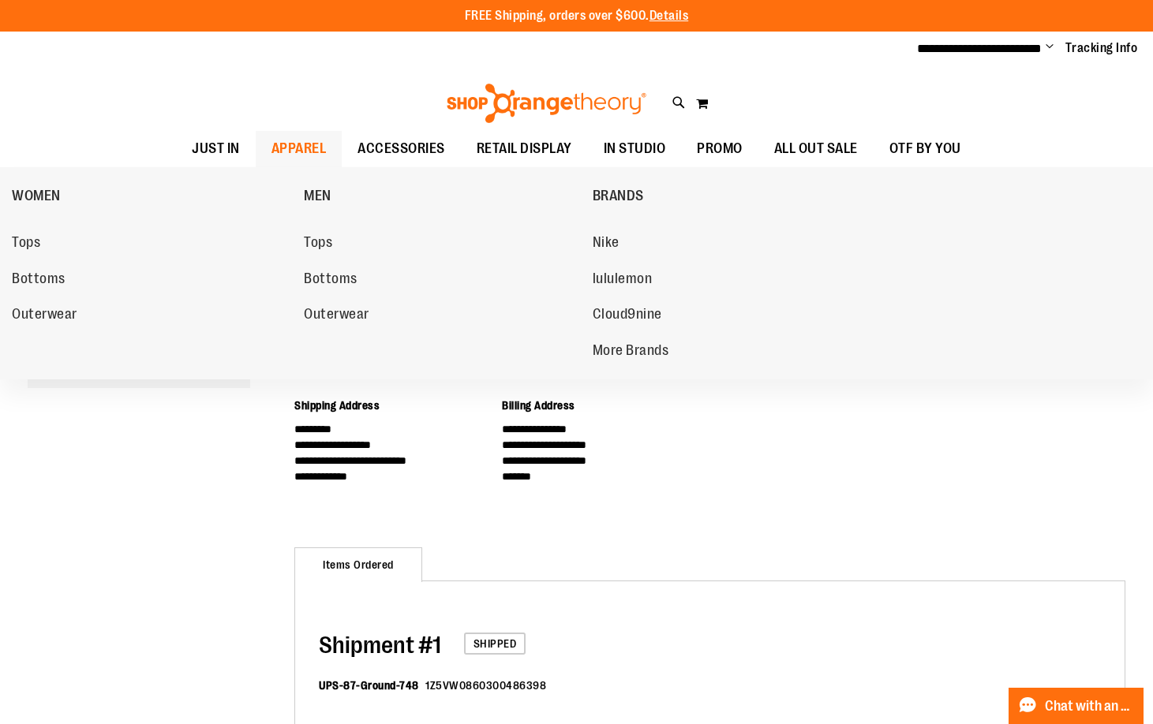
click at [320, 151] on span "APPAREL" at bounding box center [298, 149] width 55 height 36
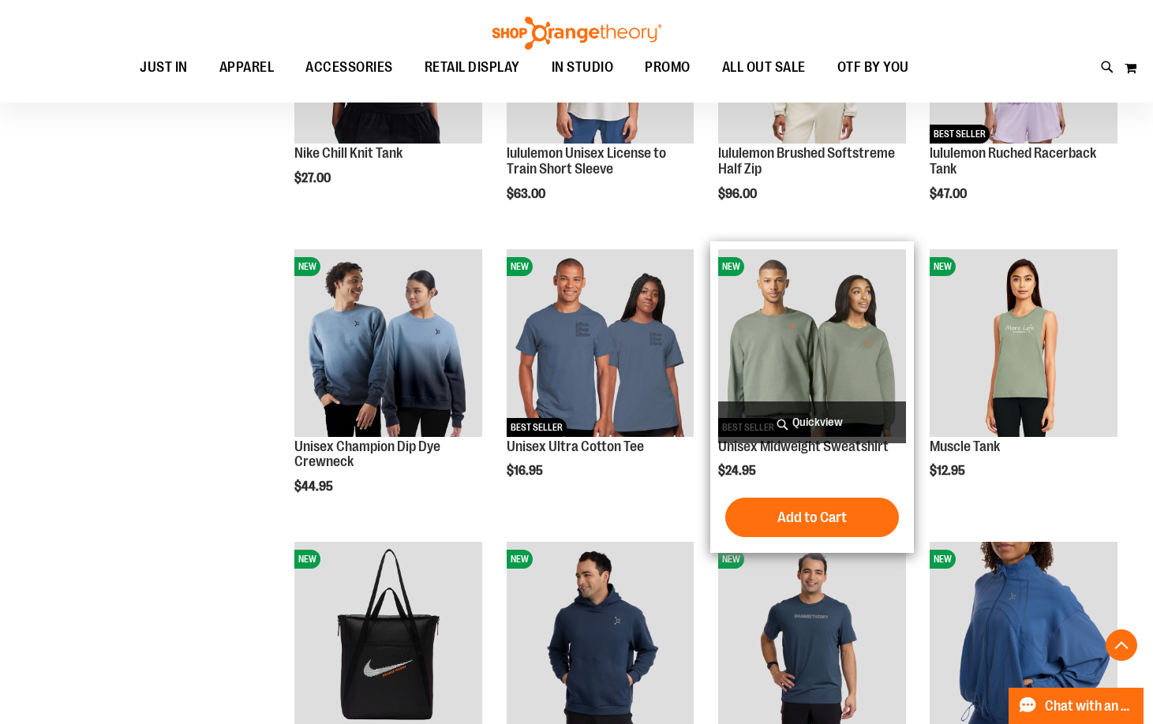
scroll to position [946, 0]
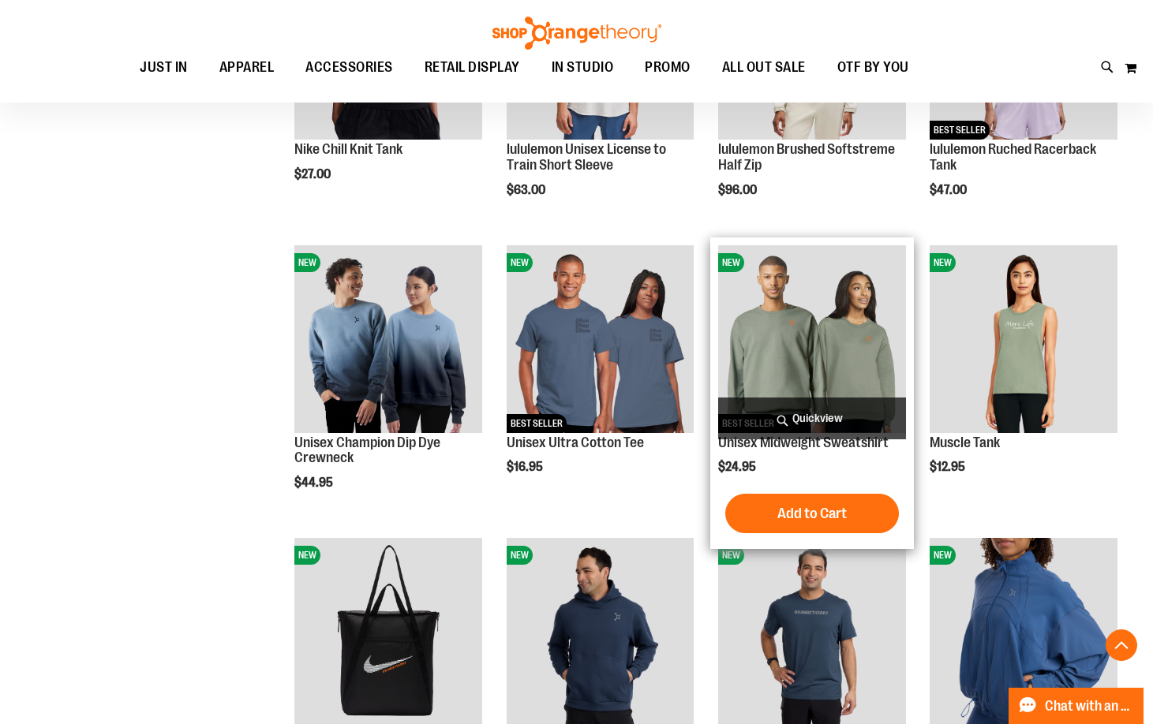
click at [842, 346] on img "product" at bounding box center [812, 339] width 188 height 188
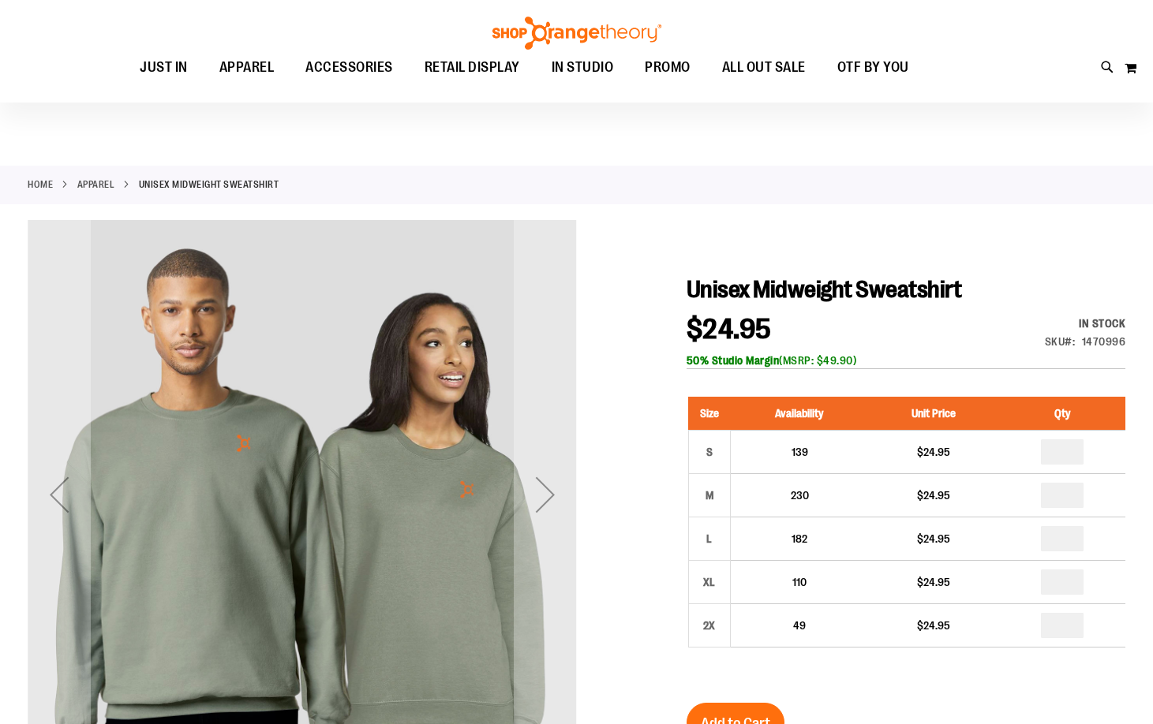
scroll to position [157, 0]
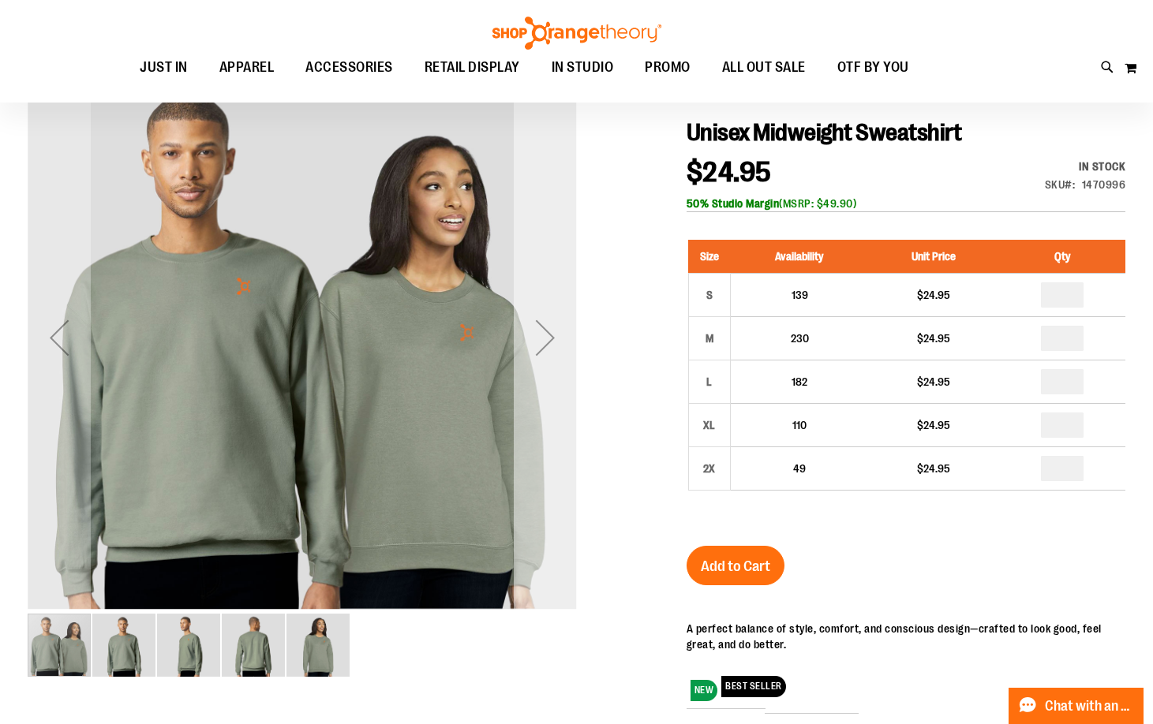
click at [538, 335] on div "Next" at bounding box center [545, 337] width 63 height 63
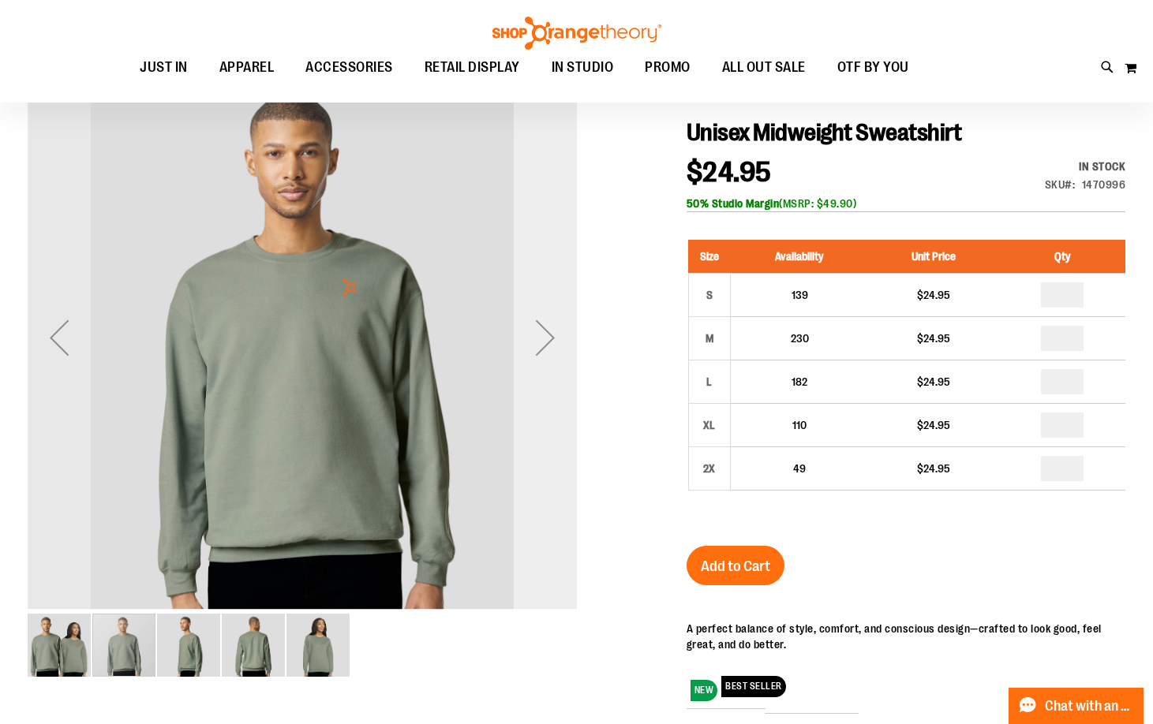
click at [538, 335] on div "Next" at bounding box center [545, 337] width 63 height 63
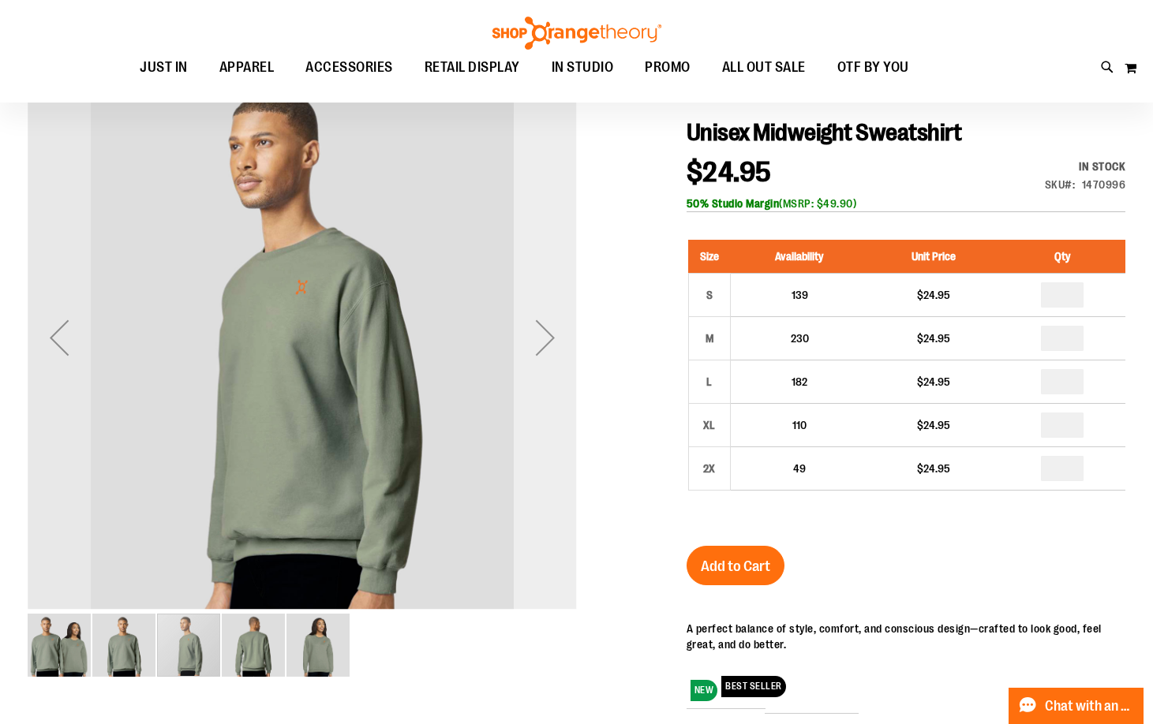
click at [538, 335] on div "Next" at bounding box center [545, 337] width 63 height 63
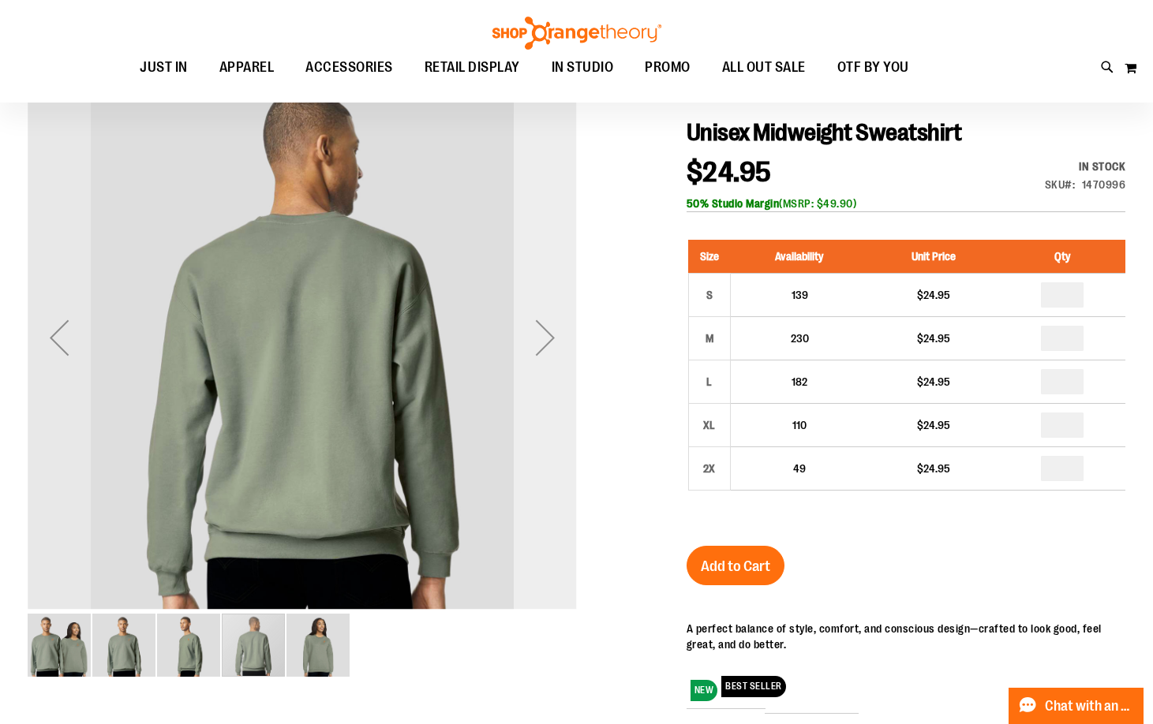
click at [538, 335] on div "Next" at bounding box center [545, 337] width 63 height 63
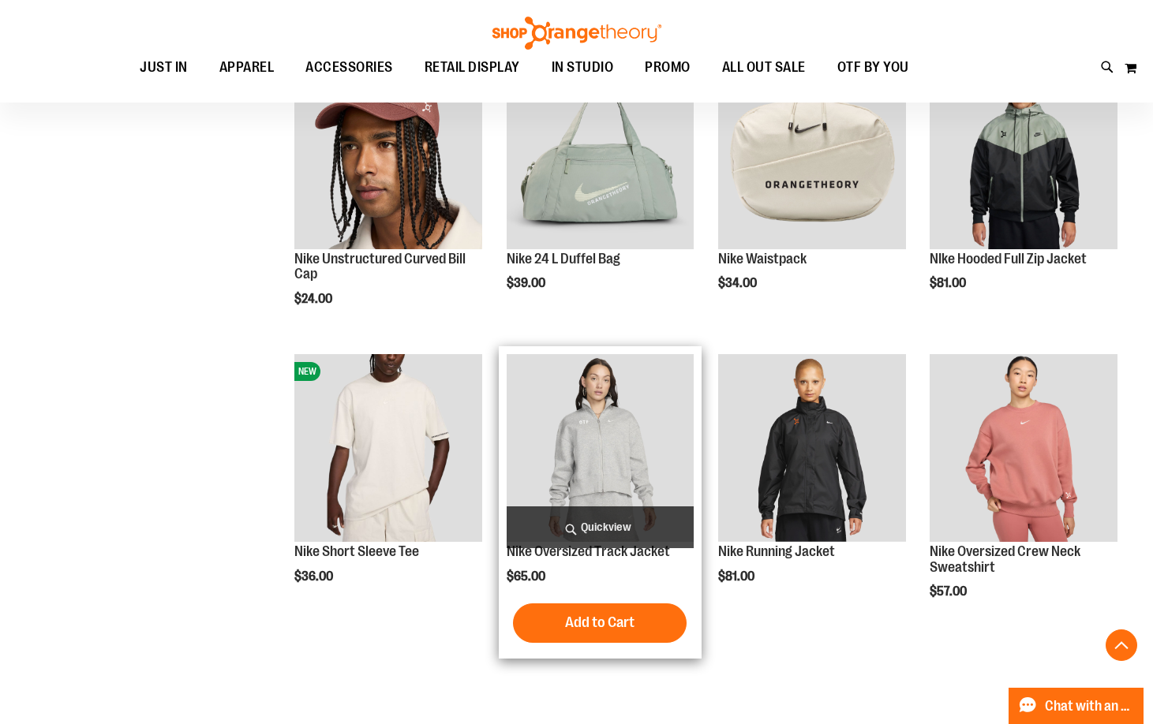
scroll to position [1104, 0]
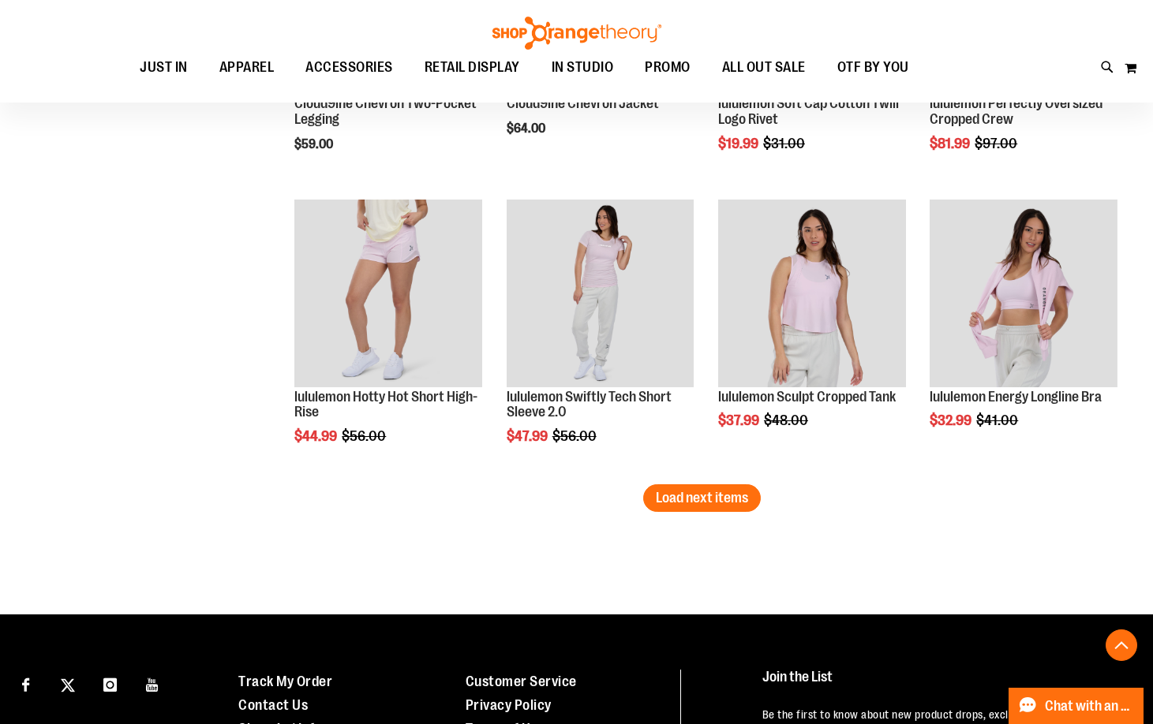
scroll to position [2367, 0]
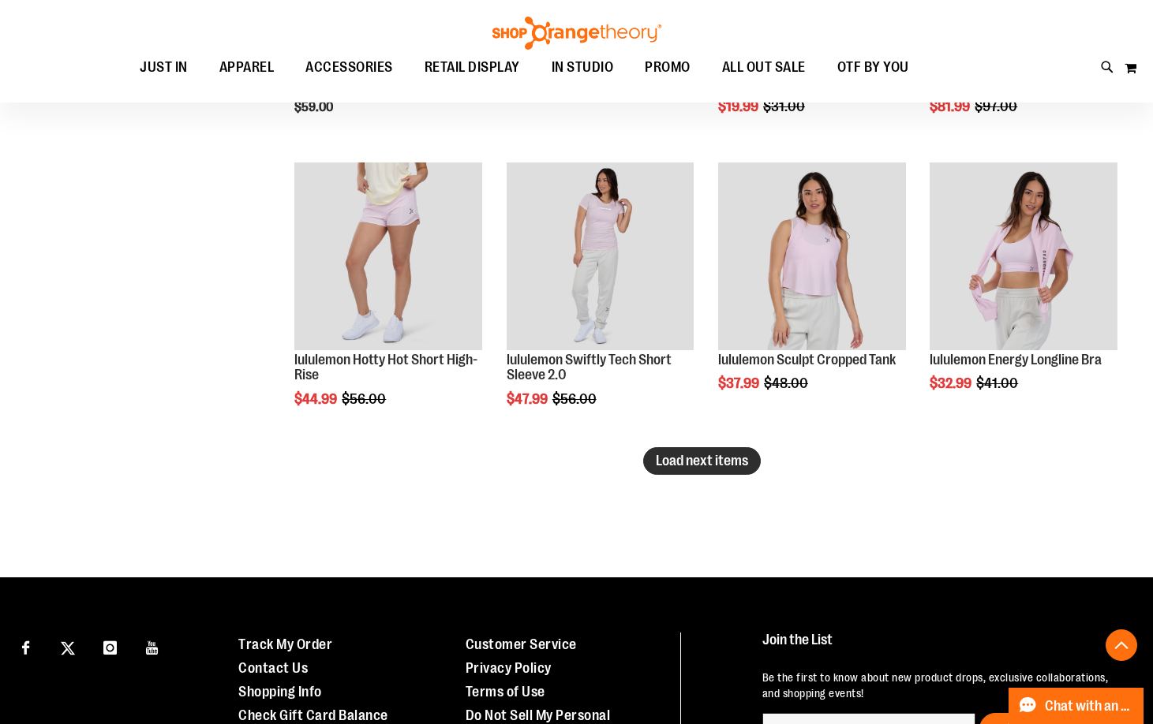
click at [665, 466] on span "Load next items" at bounding box center [702, 461] width 92 height 16
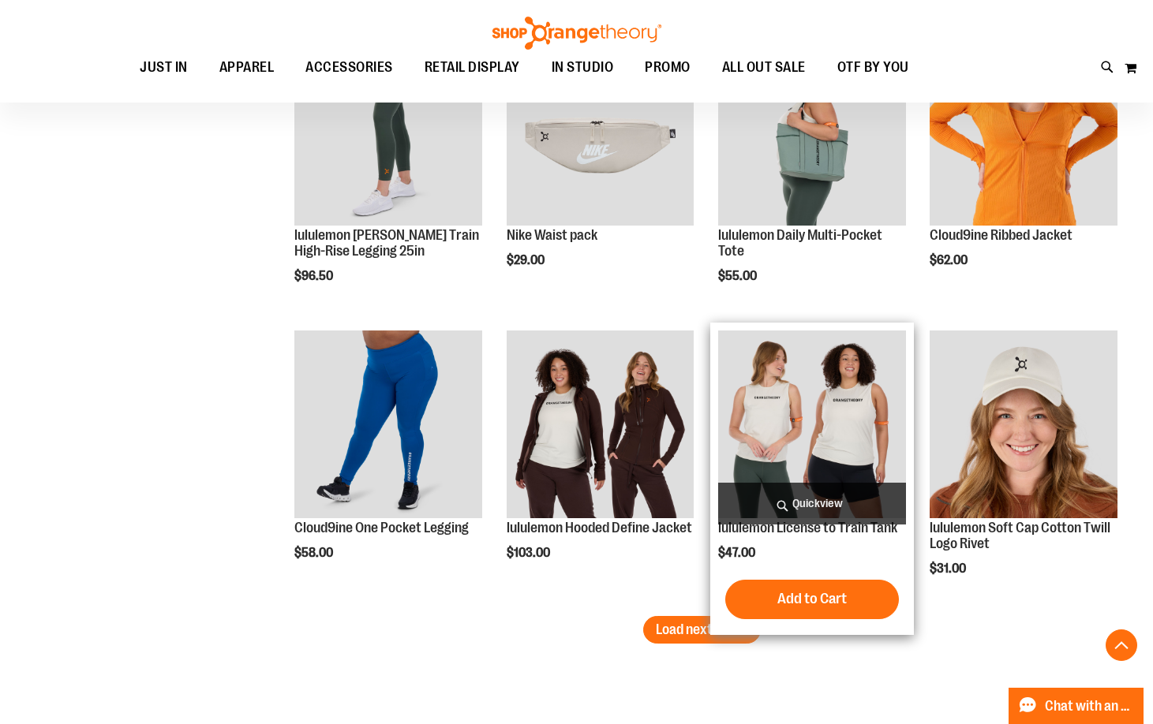
scroll to position [3156, 0]
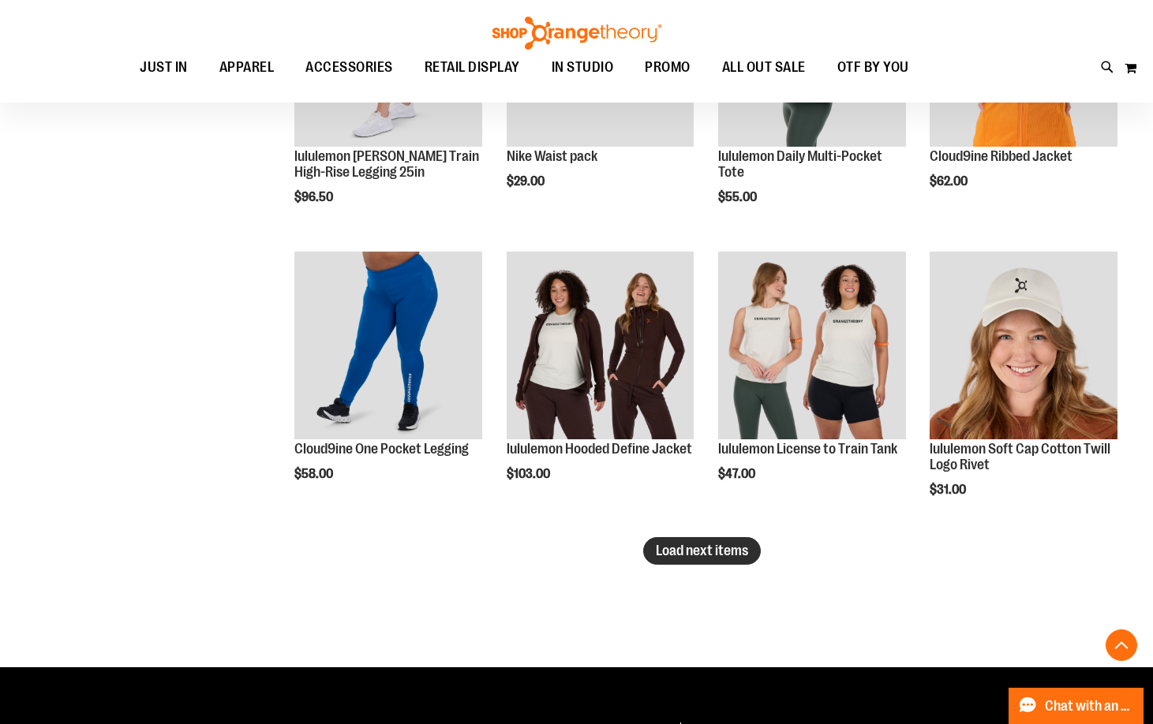
click at [742, 544] on span "Load next items" at bounding box center [702, 551] width 92 height 16
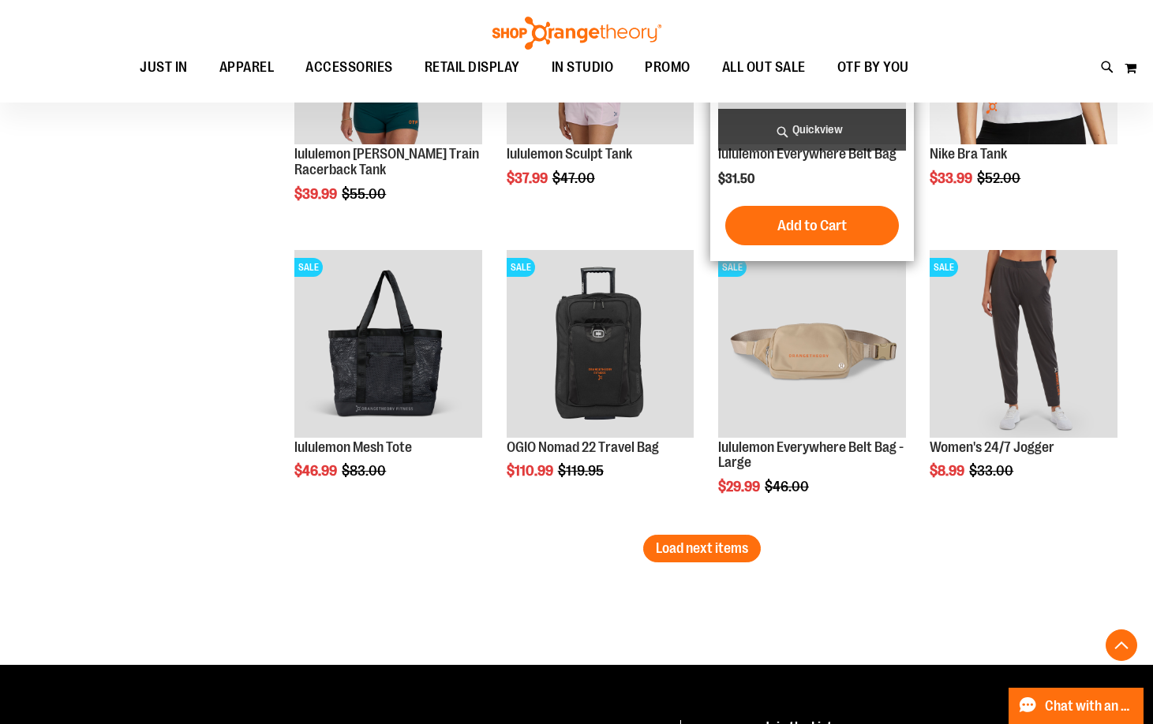
scroll to position [4044, 0]
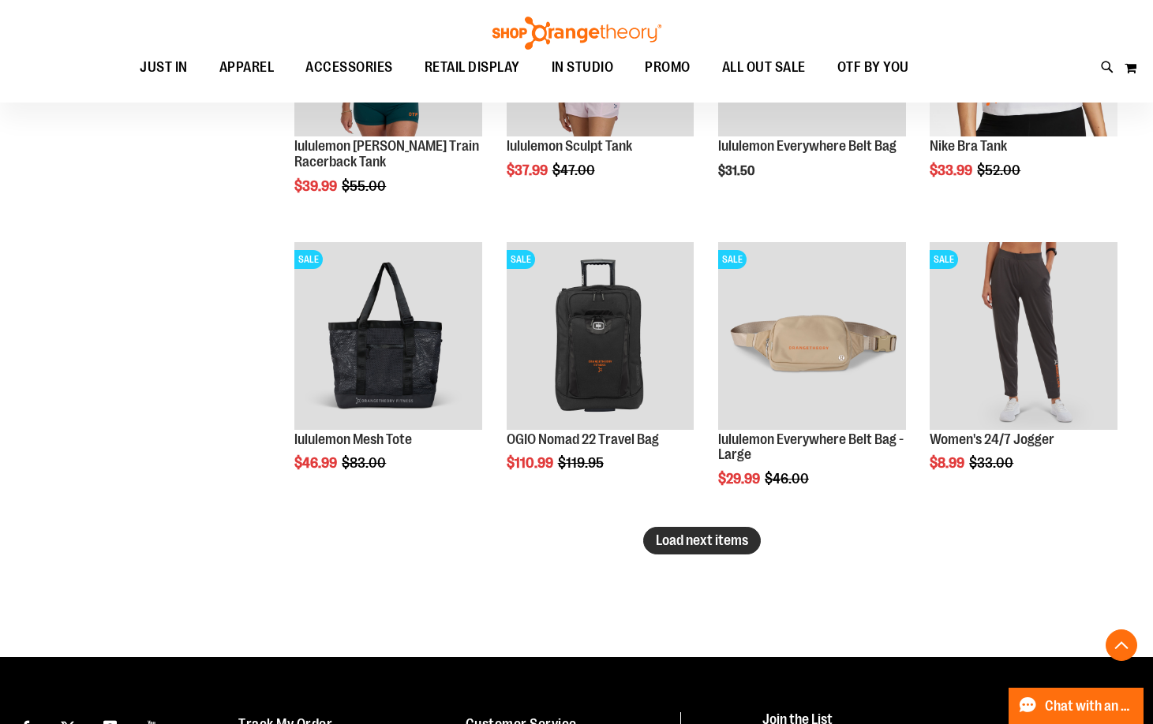
click at [743, 540] on span "Load next items" at bounding box center [702, 541] width 92 height 16
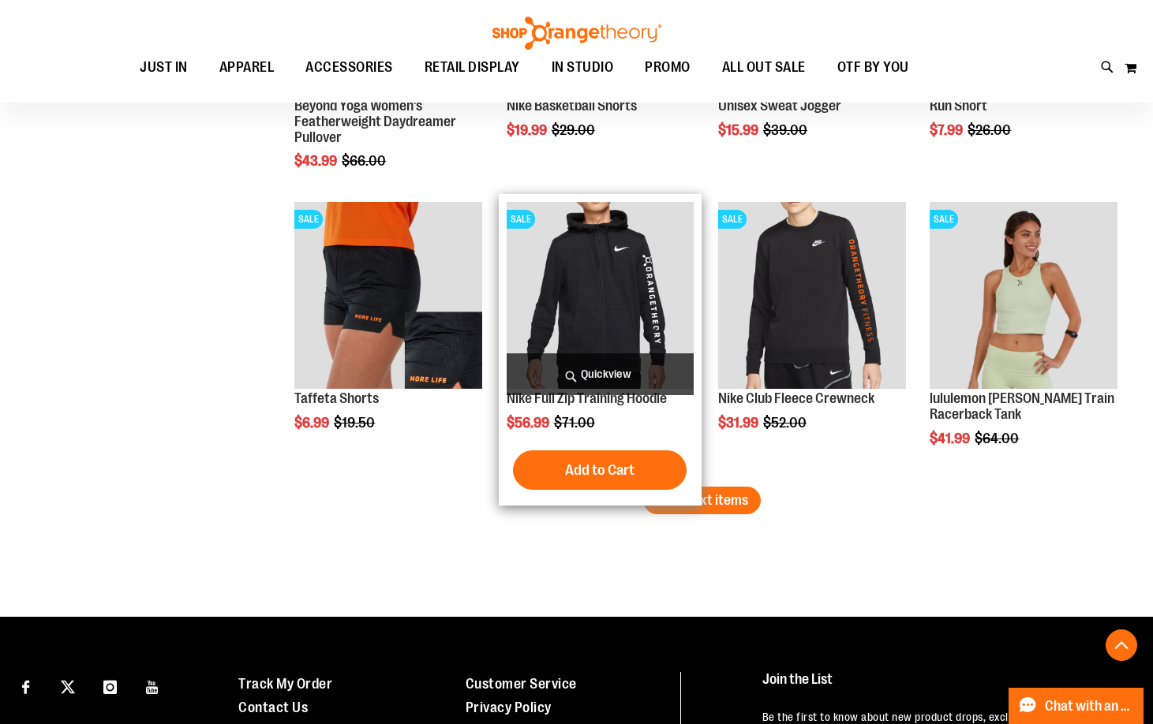
scroll to position [4991, 0]
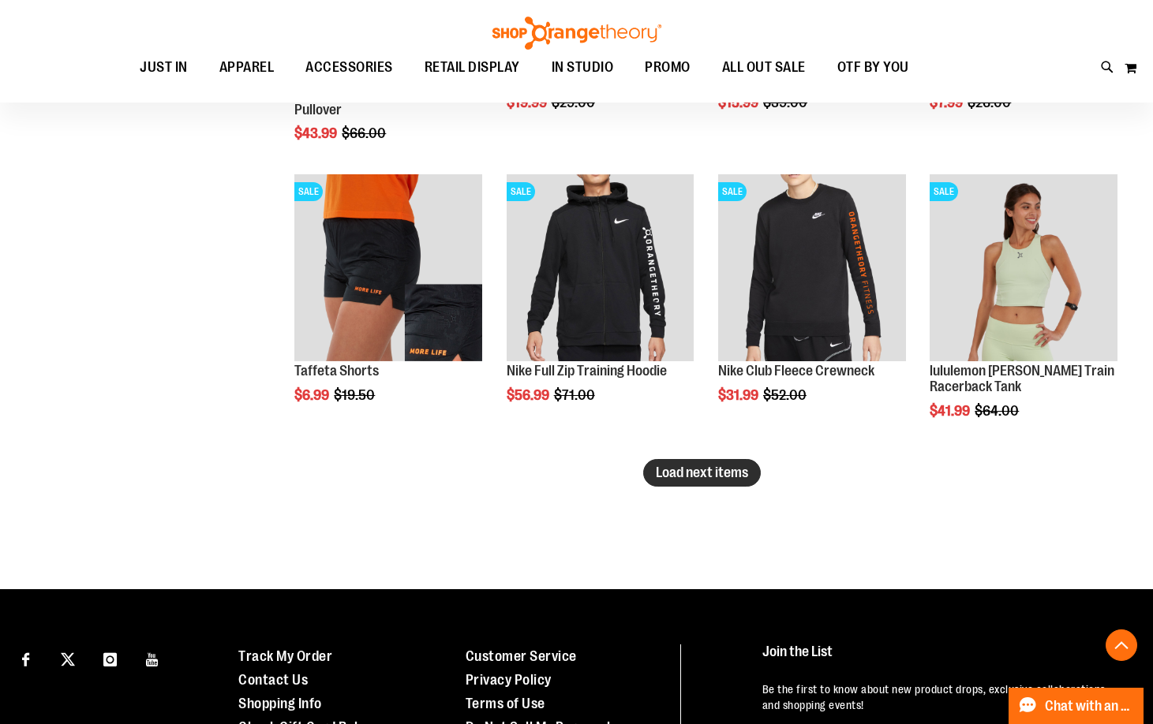
click at [668, 475] on span "Load next items" at bounding box center [702, 473] width 92 height 16
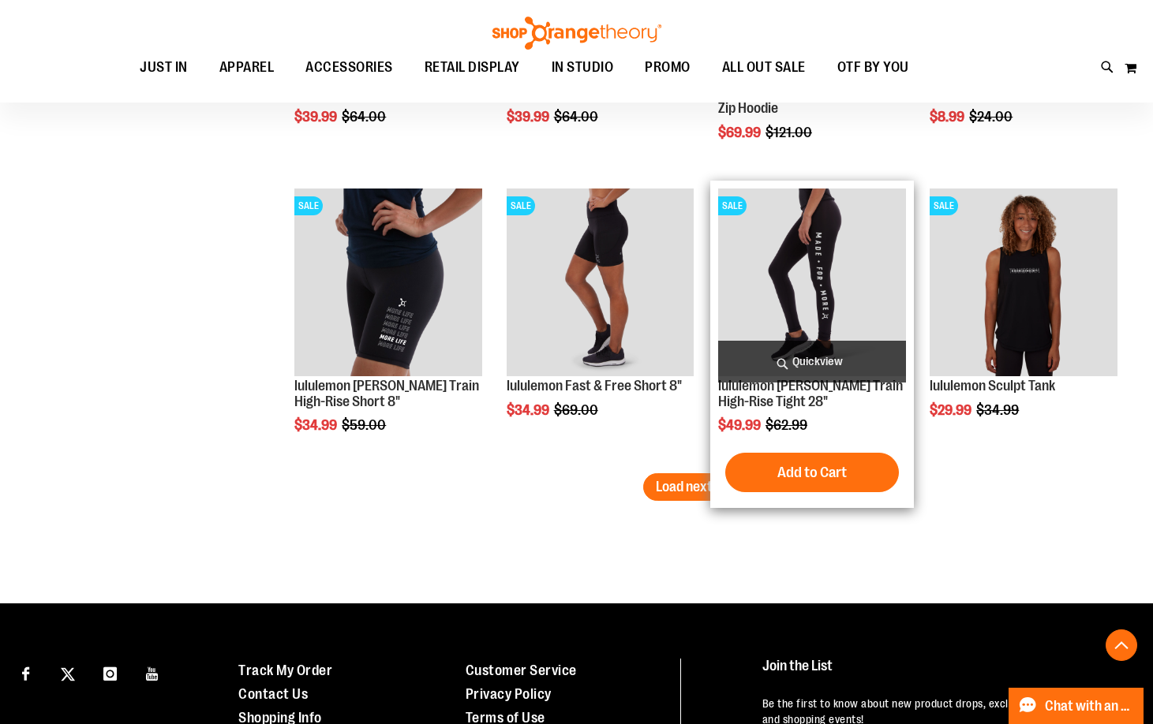
scroll to position [5858, 0]
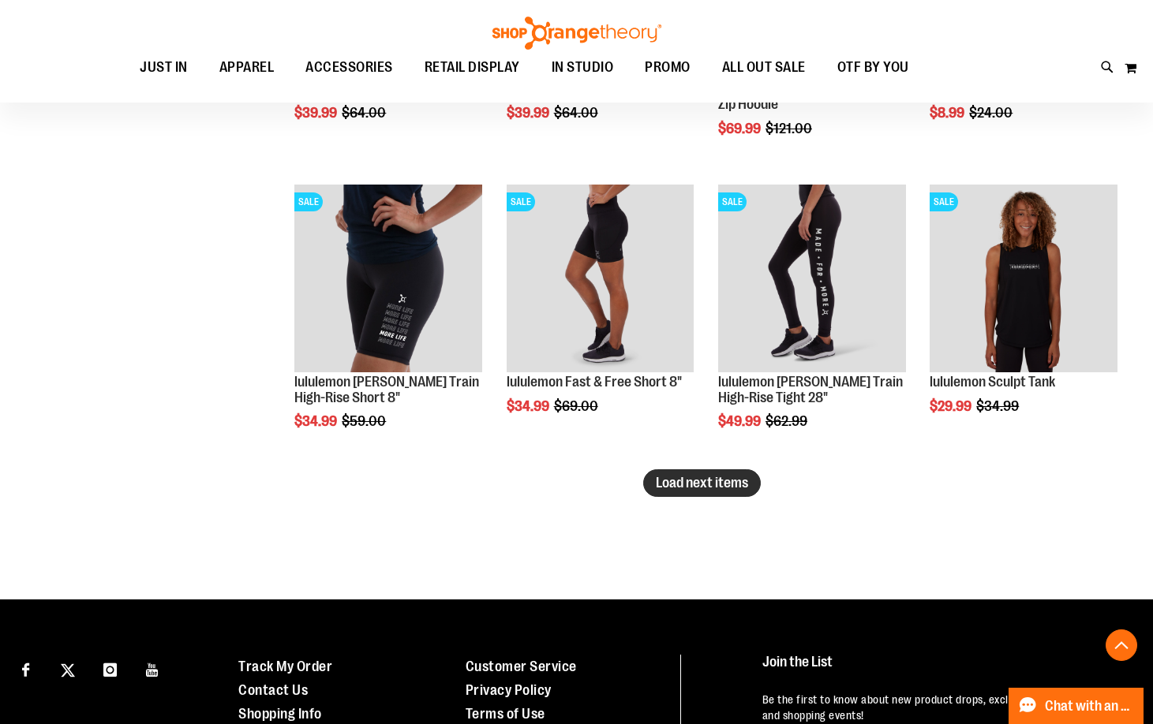
click at [670, 483] on span "Load next items" at bounding box center [702, 483] width 92 height 16
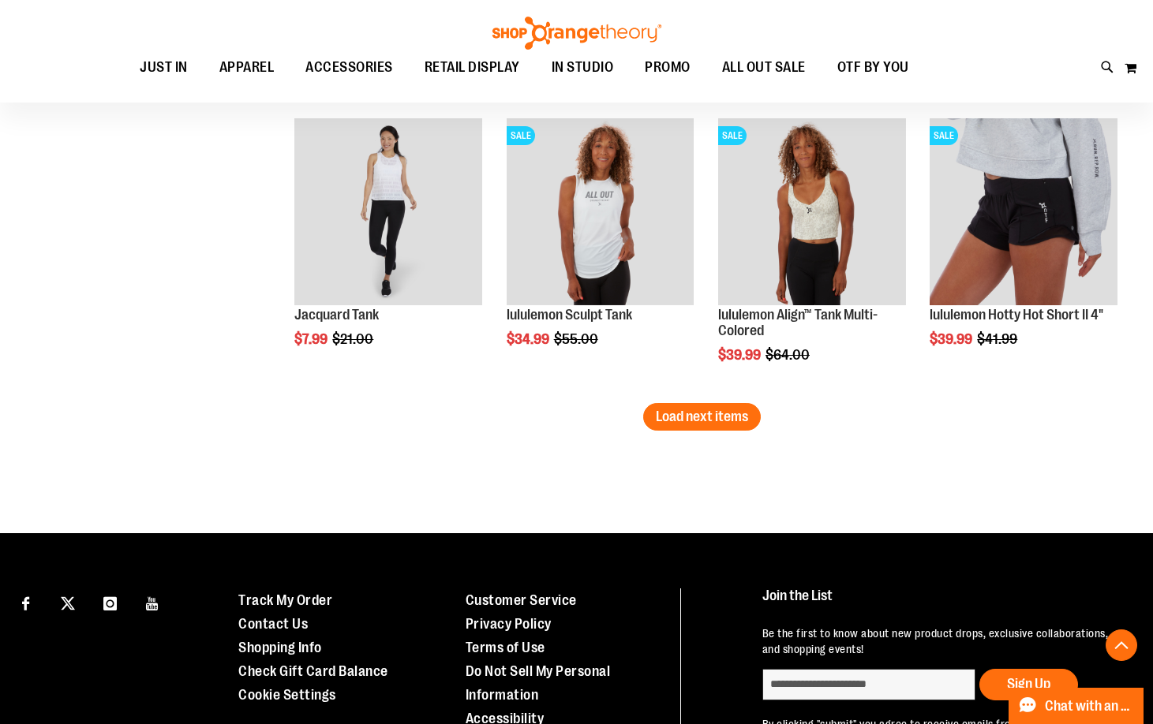
scroll to position [6805, 0]
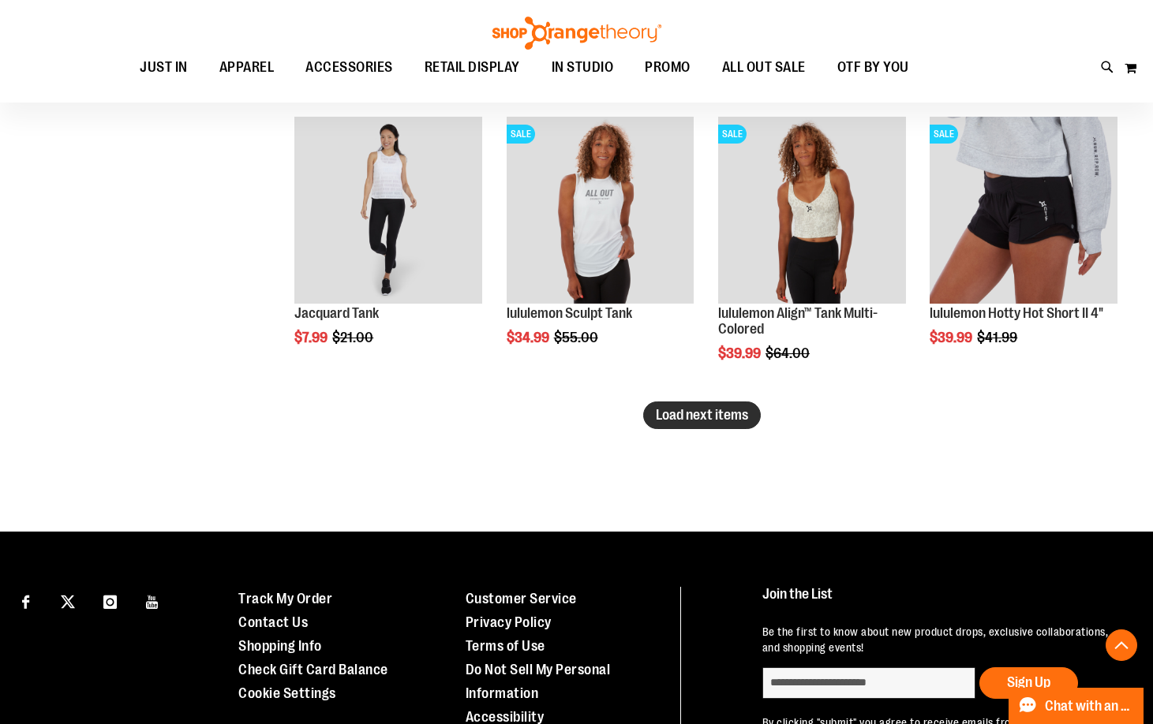
click at [687, 418] on span "Load next items" at bounding box center [702, 415] width 92 height 16
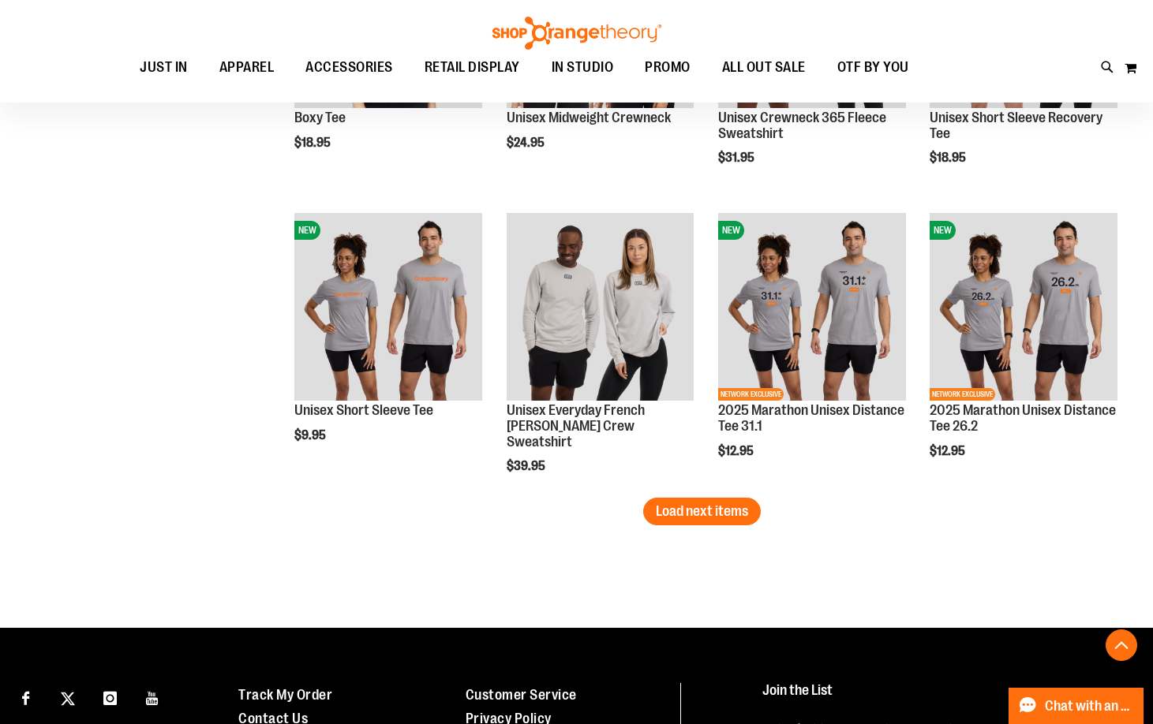
scroll to position [7594, 0]
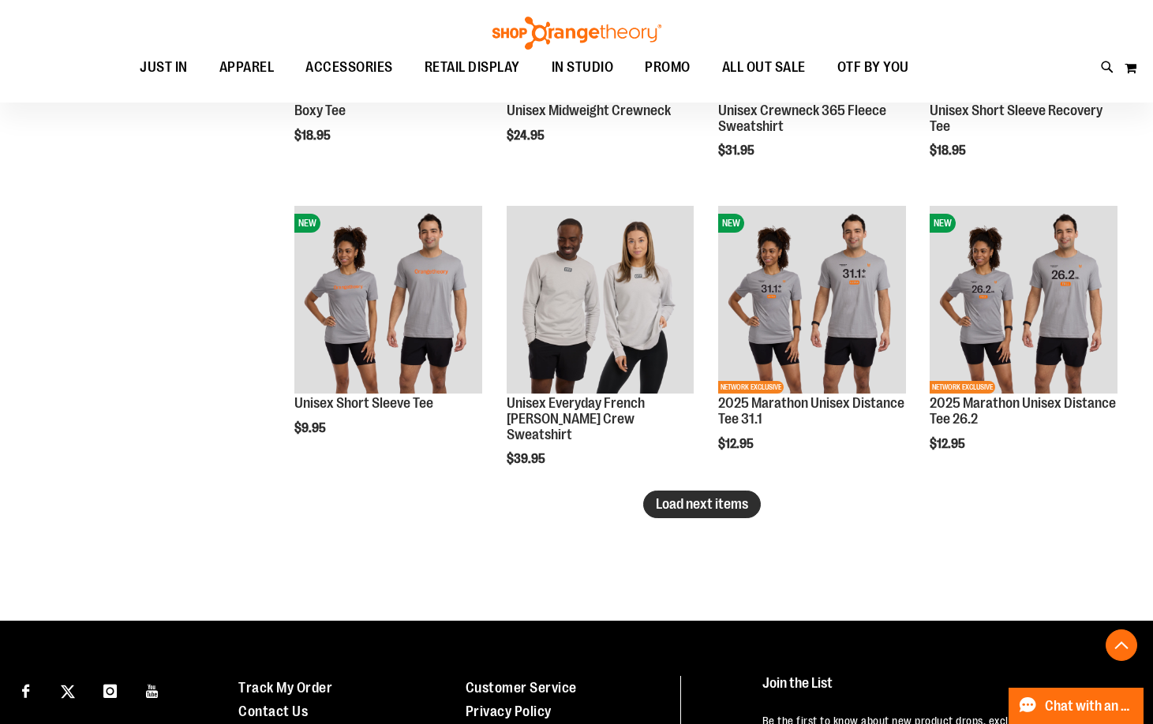
click at [706, 500] on span "Load next items" at bounding box center [702, 504] width 92 height 16
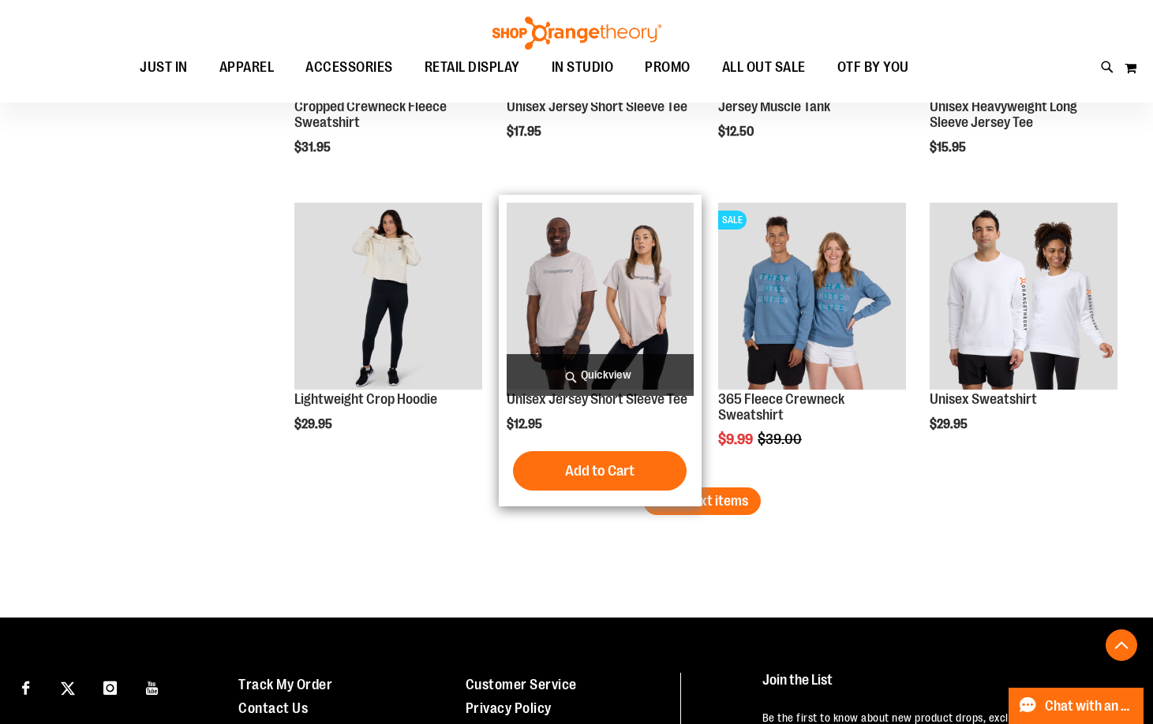
scroll to position [8462, 0]
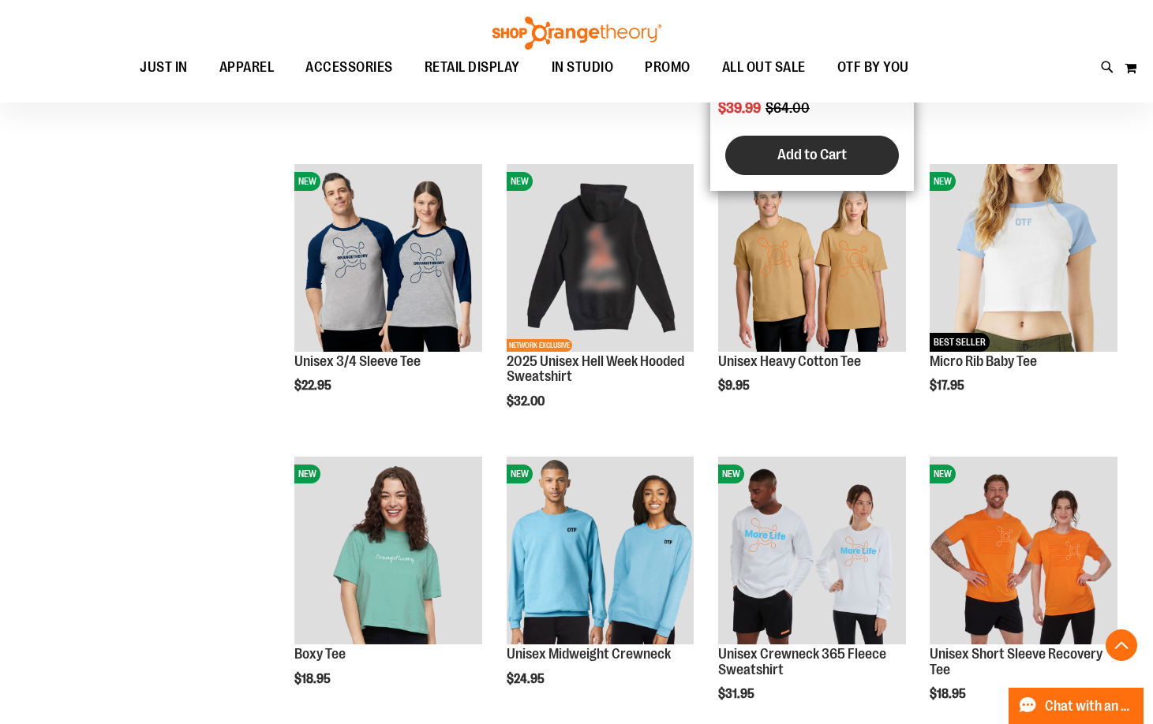
scroll to position [6805, 0]
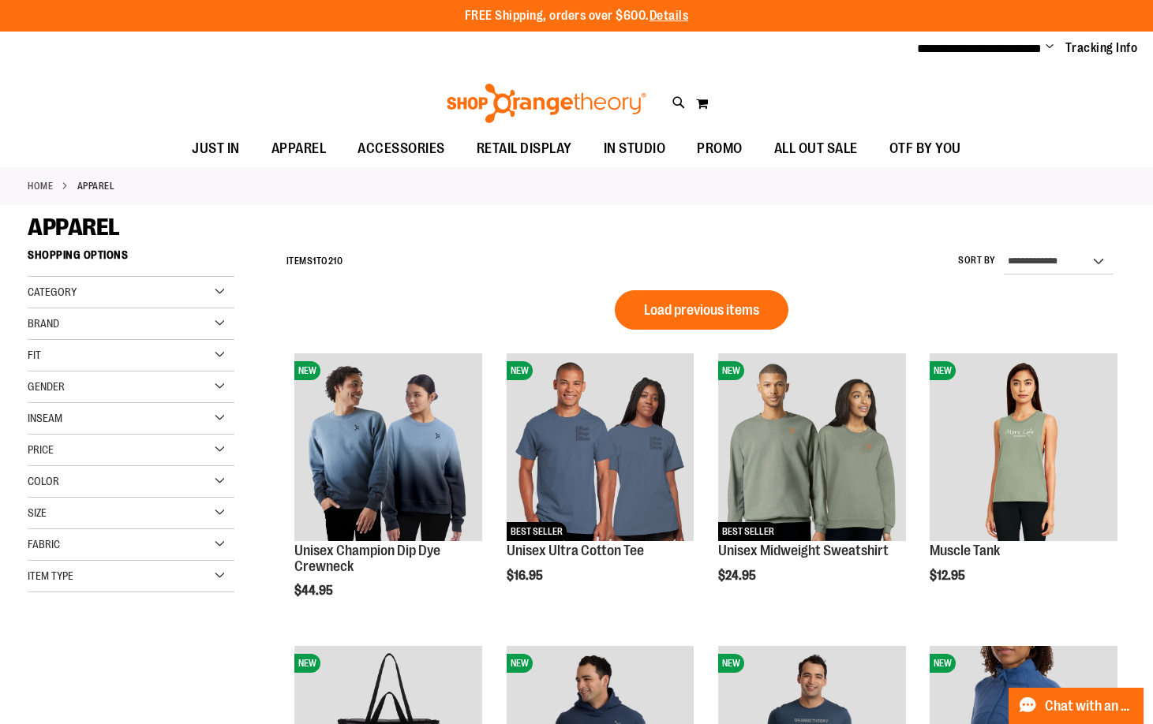
click at [903, 243] on div "**********" at bounding box center [701, 261] width 846 height 41
click at [1051, 49] on span "Change" at bounding box center [1049, 47] width 8 height 15
click at [963, 99] on link "Sign Out" at bounding box center [993, 107] width 138 height 30
